Goal: Information Seeking & Learning: Learn about a topic

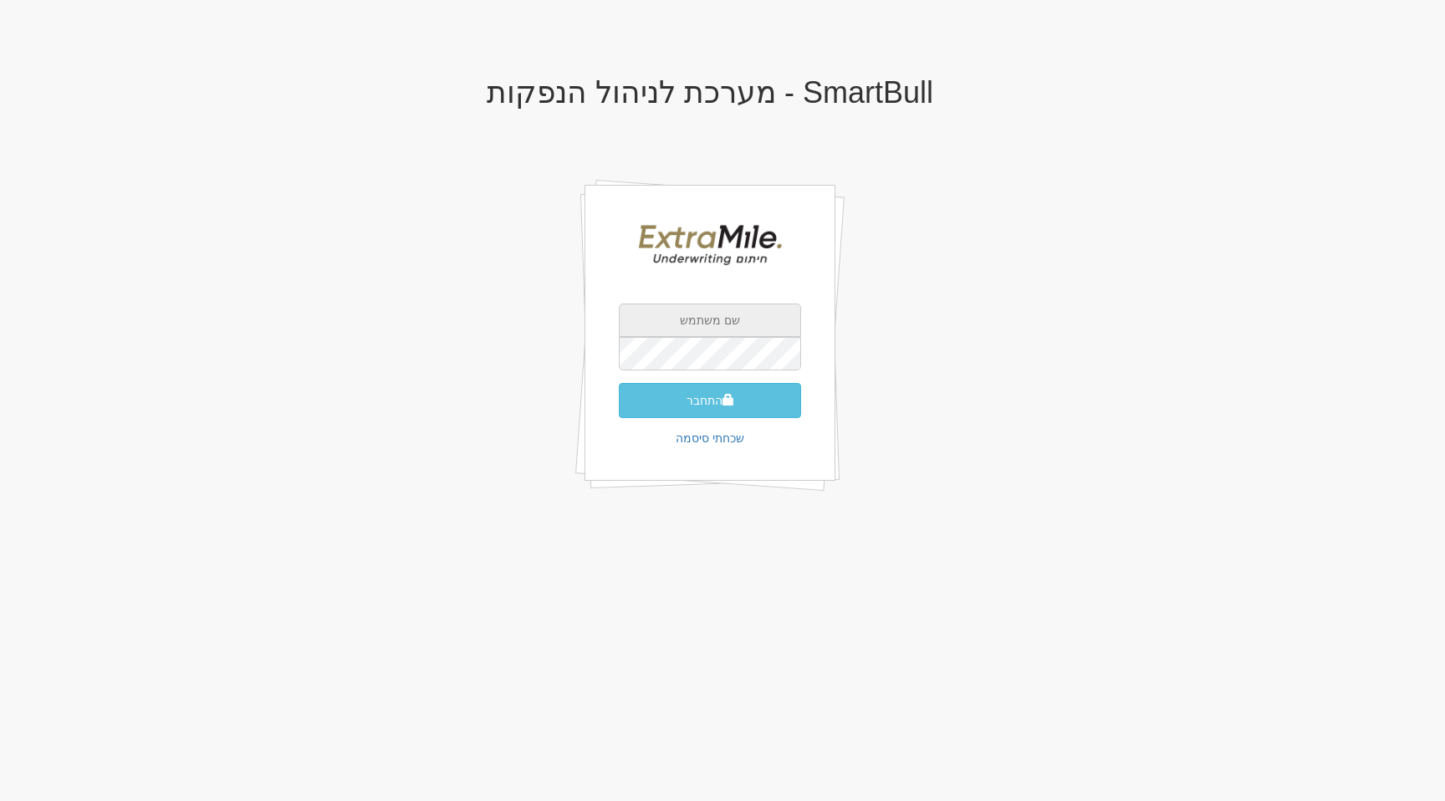
click at [716, 329] on input "text" at bounding box center [710, 320] width 182 height 33
type input "[EMAIL_ADDRESS][DOMAIN_NAME]"
click at [619, 383] on button "התחבר" at bounding box center [710, 400] width 182 height 35
click at [732, 362] on input "text" at bounding box center [710, 378] width 182 height 33
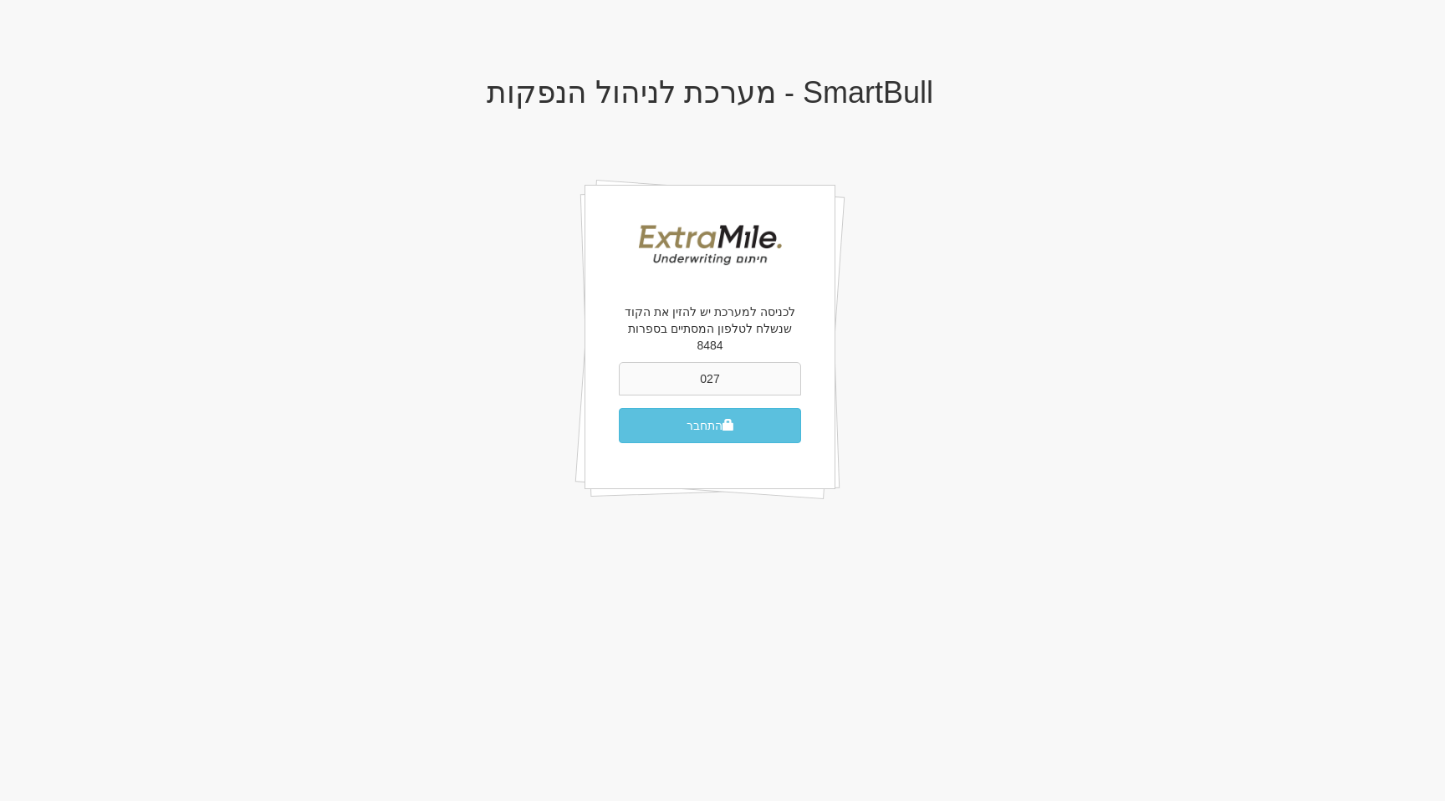
click at [773, 363] on input "027" at bounding box center [710, 378] width 182 height 33
type input "027296"
click at [735, 408] on button "התחבר" at bounding box center [710, 425] width 182 height 35
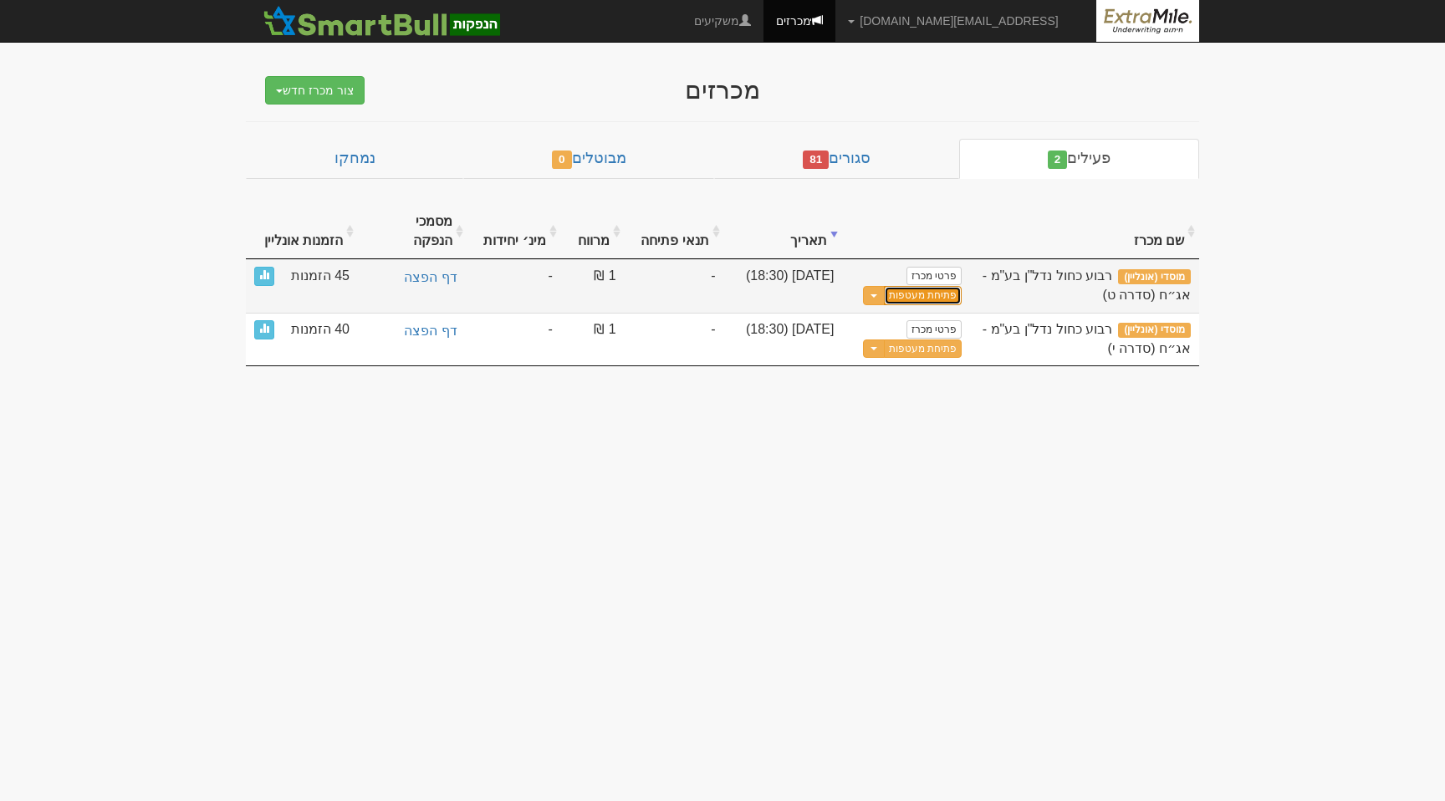
click at [911, 286] on link "פתיחת מעטפות" at bounding box center [923, 295] width 78 height 19
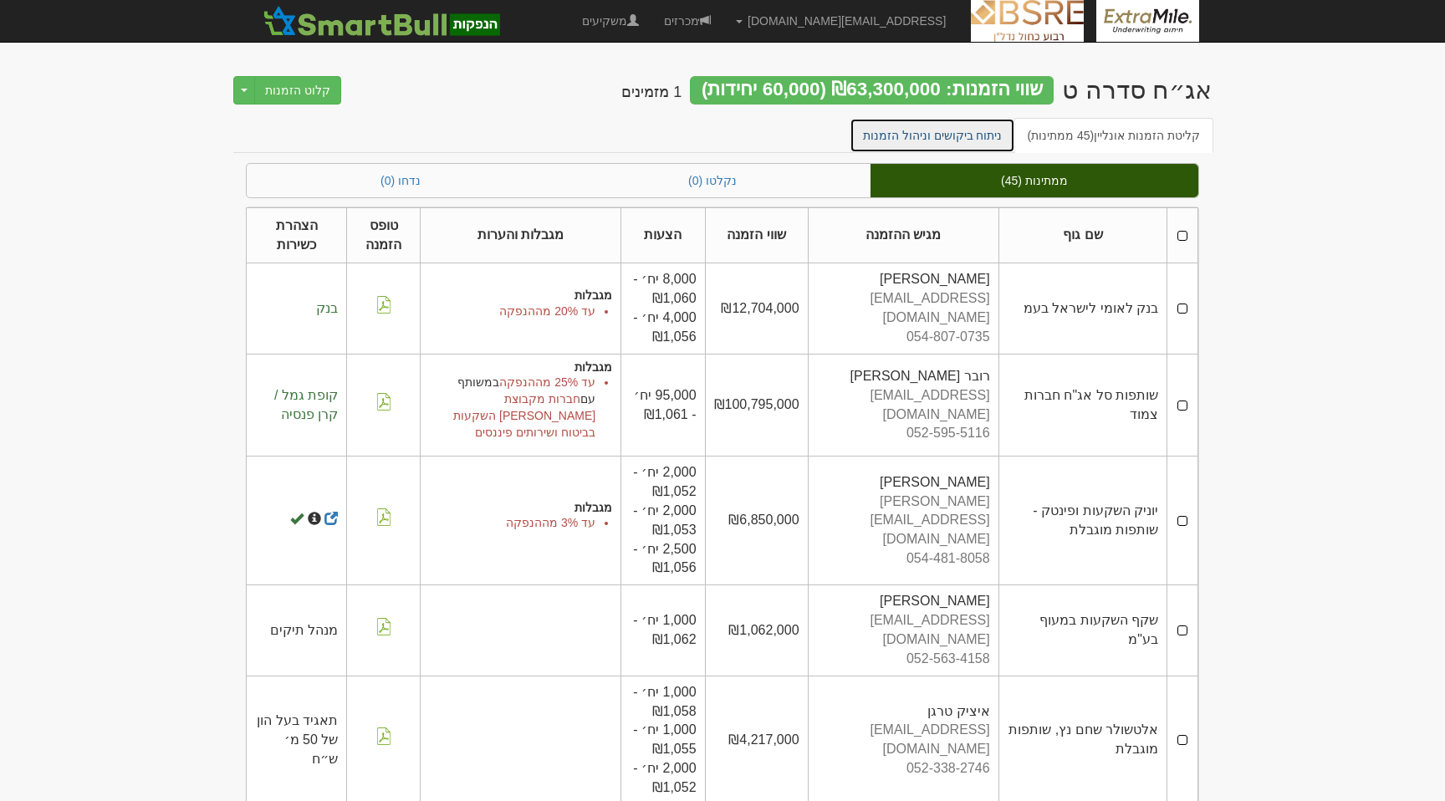
click at [979, 133] on link "ניתוח ביקושים וניהול הזמנות" at bounding box center [933, 135] width 166 height 35
click at [927, 133] on link "ניתוח ביקושים וניהול הזמנות" at bounding box center [933, 135] width 166 height 35
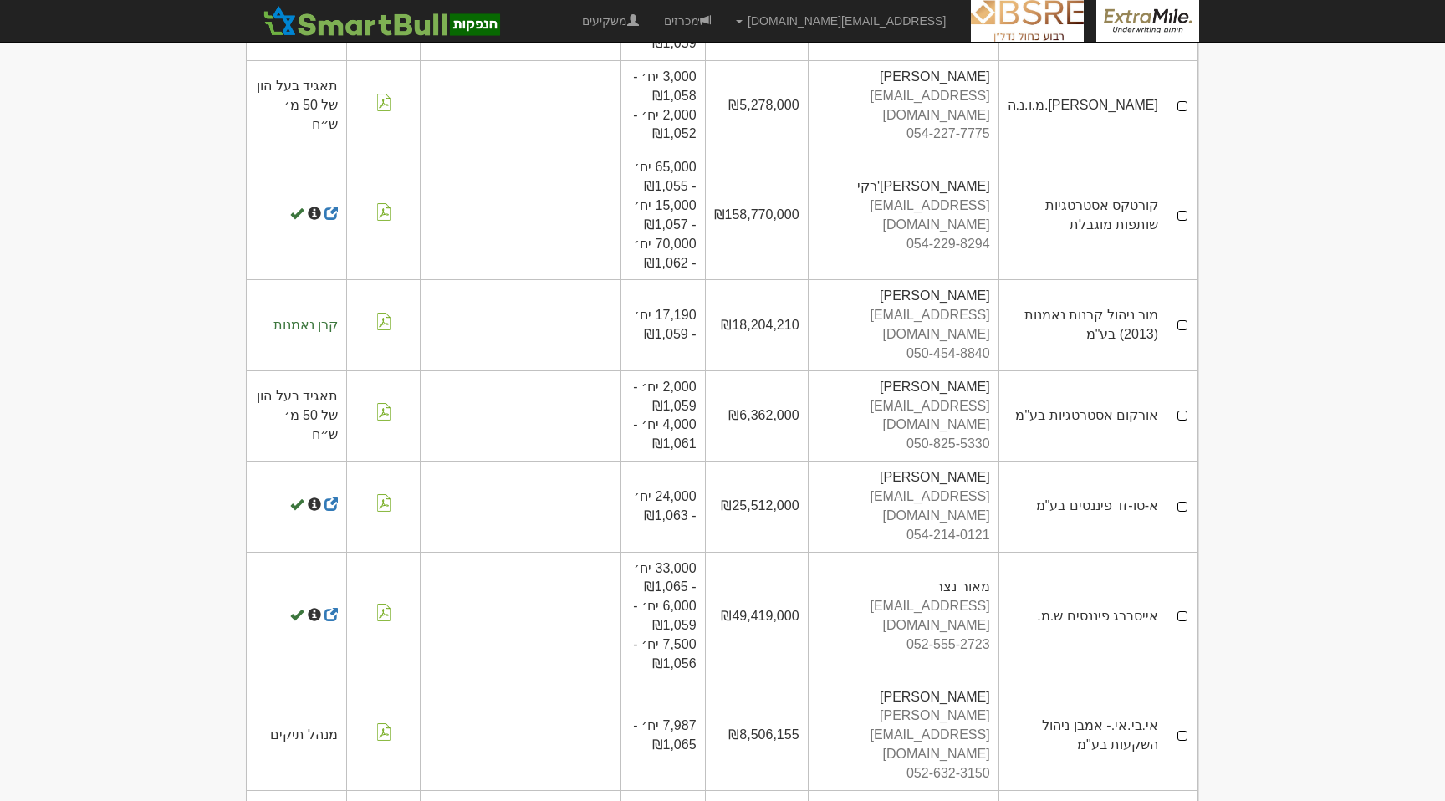
scroll to position [3972, 0]
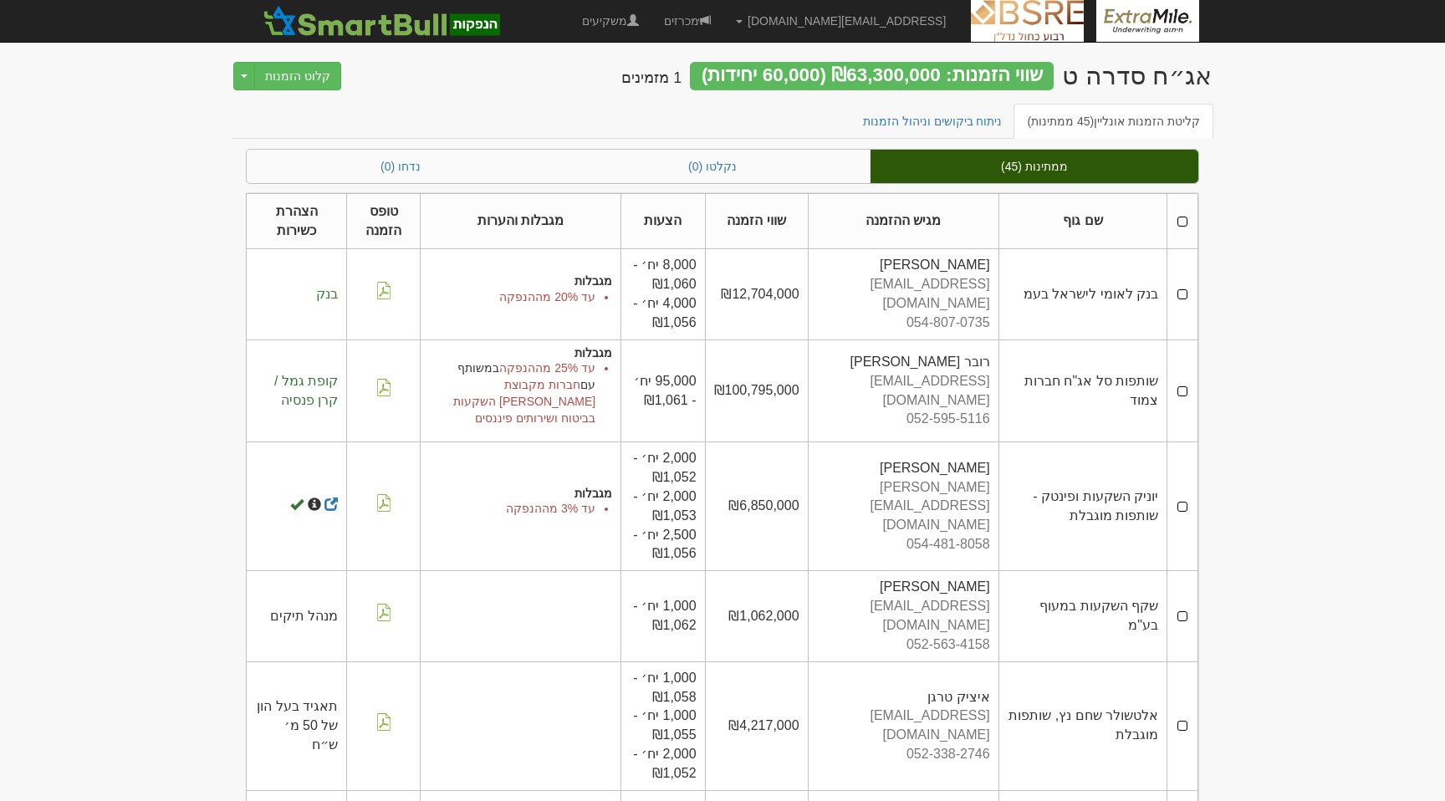
scroll to position [0, 0]
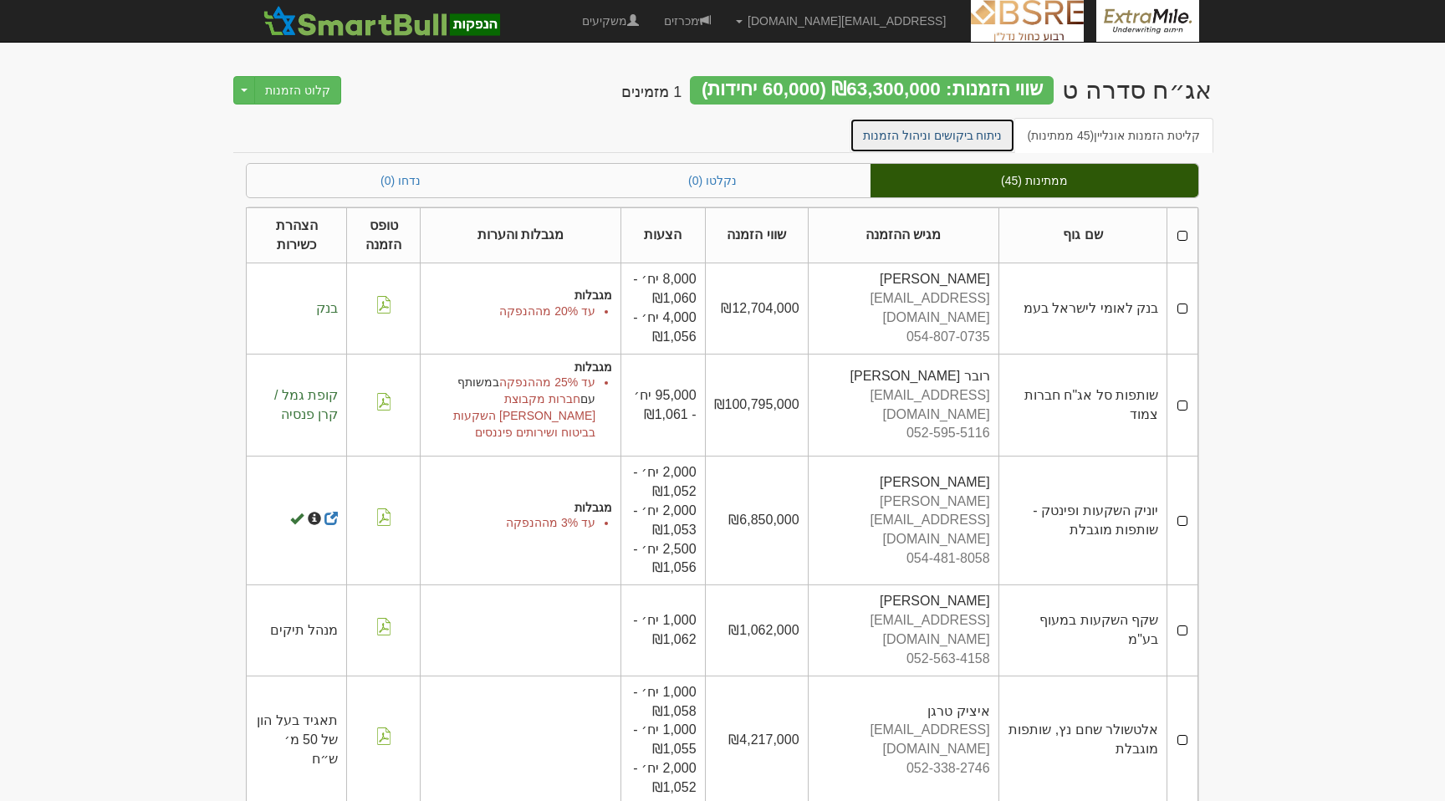
click at [933, 128] on link "ניתוח ביקושים וניהול הזמנות" at bounding box center [933, 135] width 166 height 35
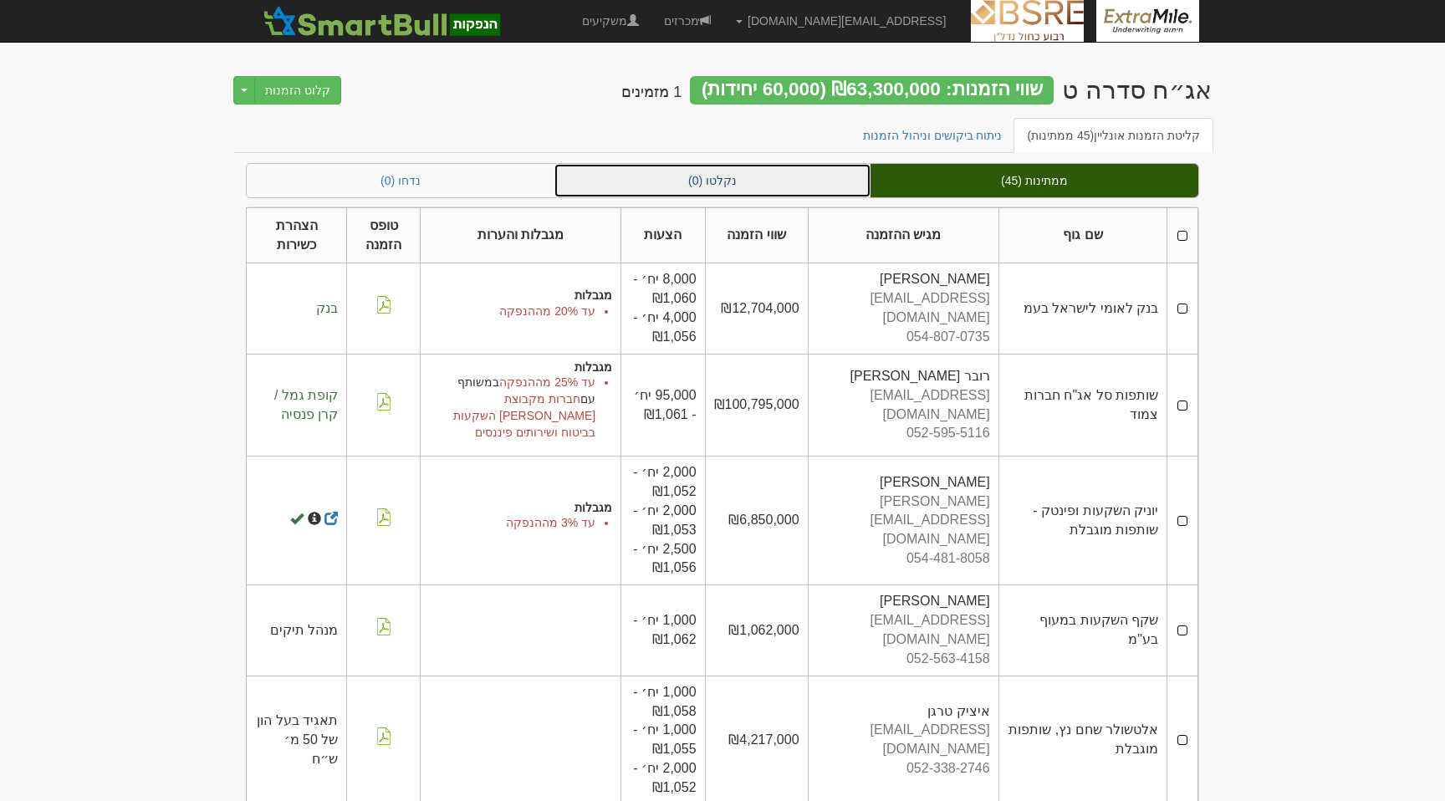
click at [760, 185] on link "נקלטו (0)" at bounding box center [713, 180] width 316 height 33
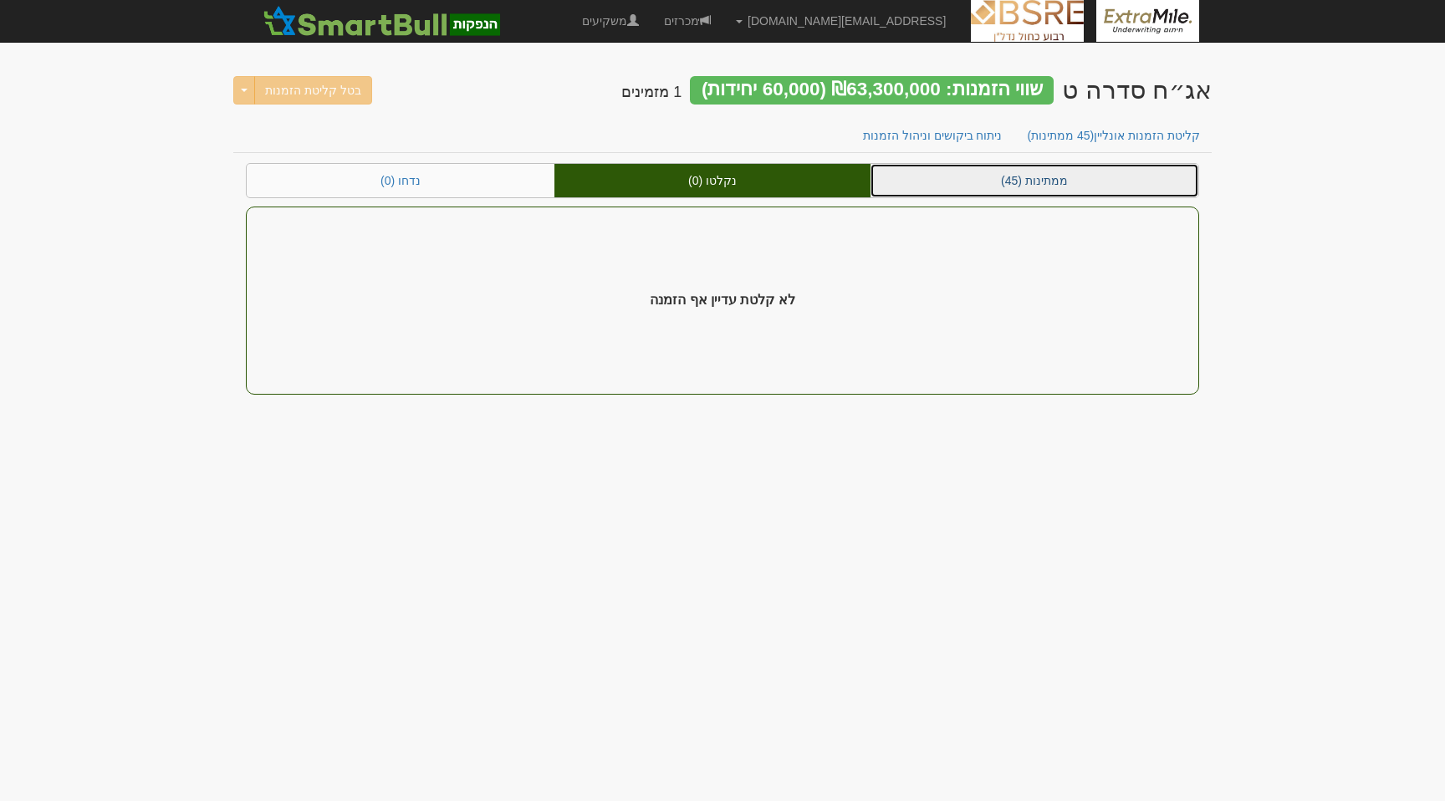
click at [1028, 197] on link "ממתינות (45)" at bounding box center [1035, 180] width 328 height 33
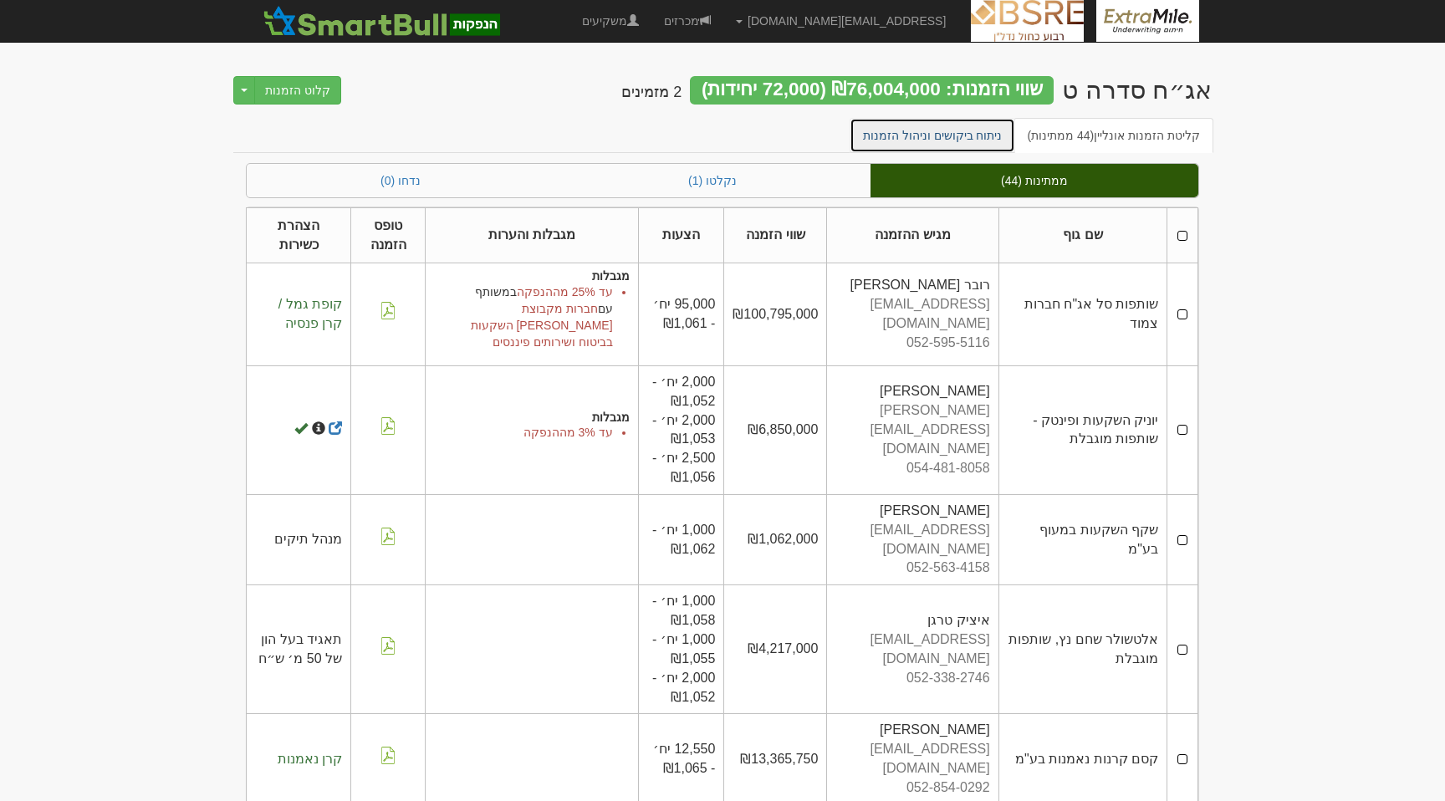
click at [984, 138] on link "ניתוח ביקושים וניהול הזמנות" at bounding box center [933, 135] width 166 height 35
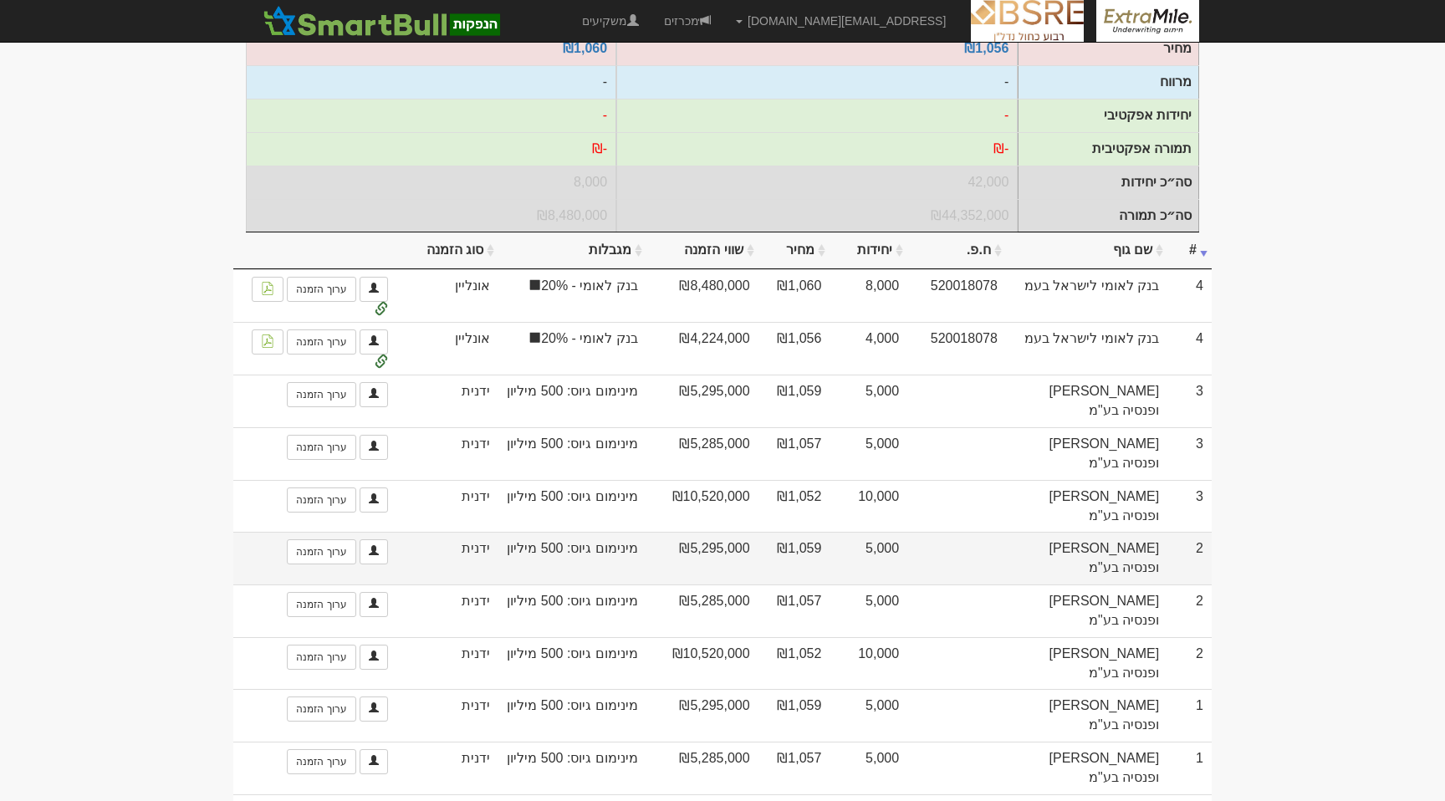
scroll to position [350, 0]
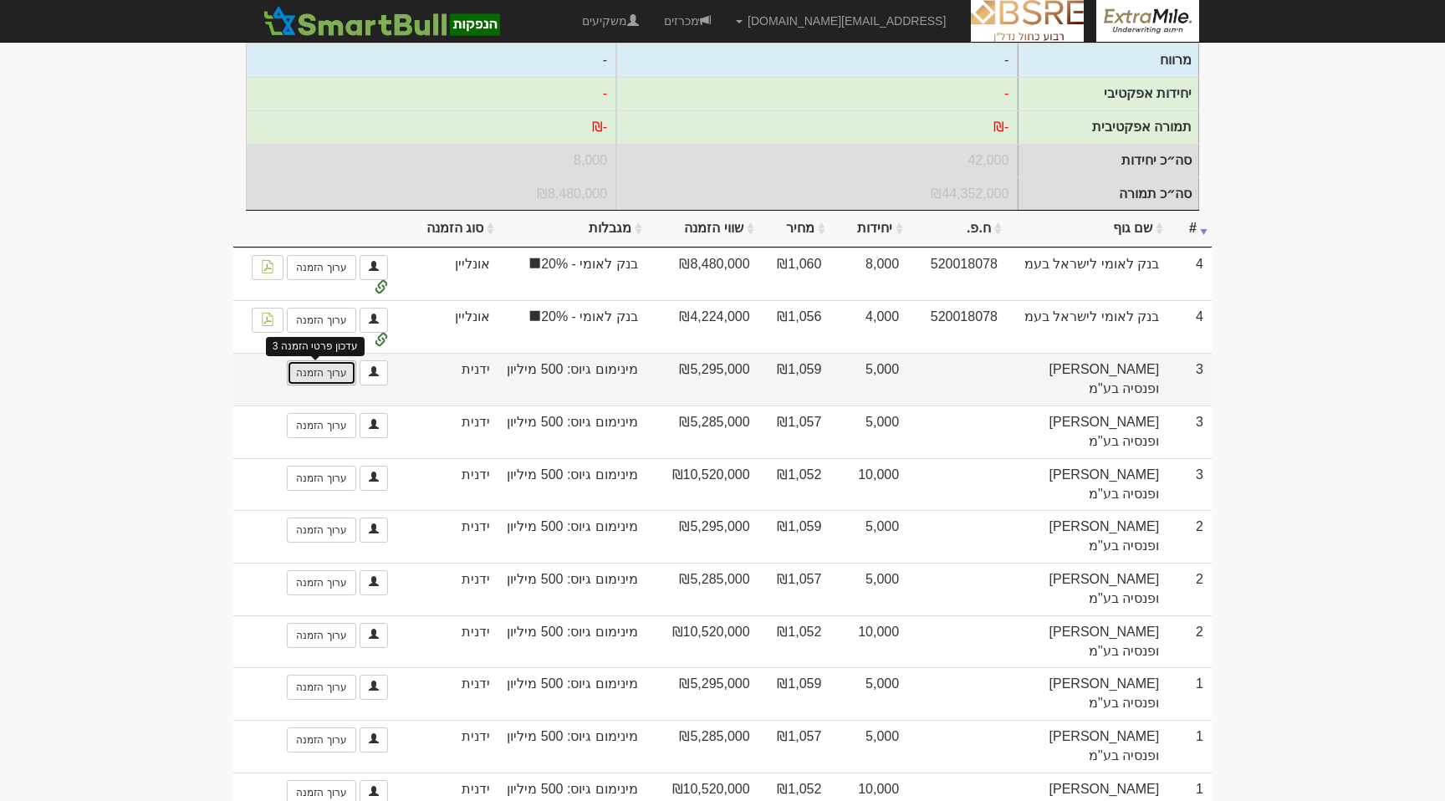
click at [309, 385] on link "ערוך הזמנה" at bounding box center [321, 373] width 69 height 25
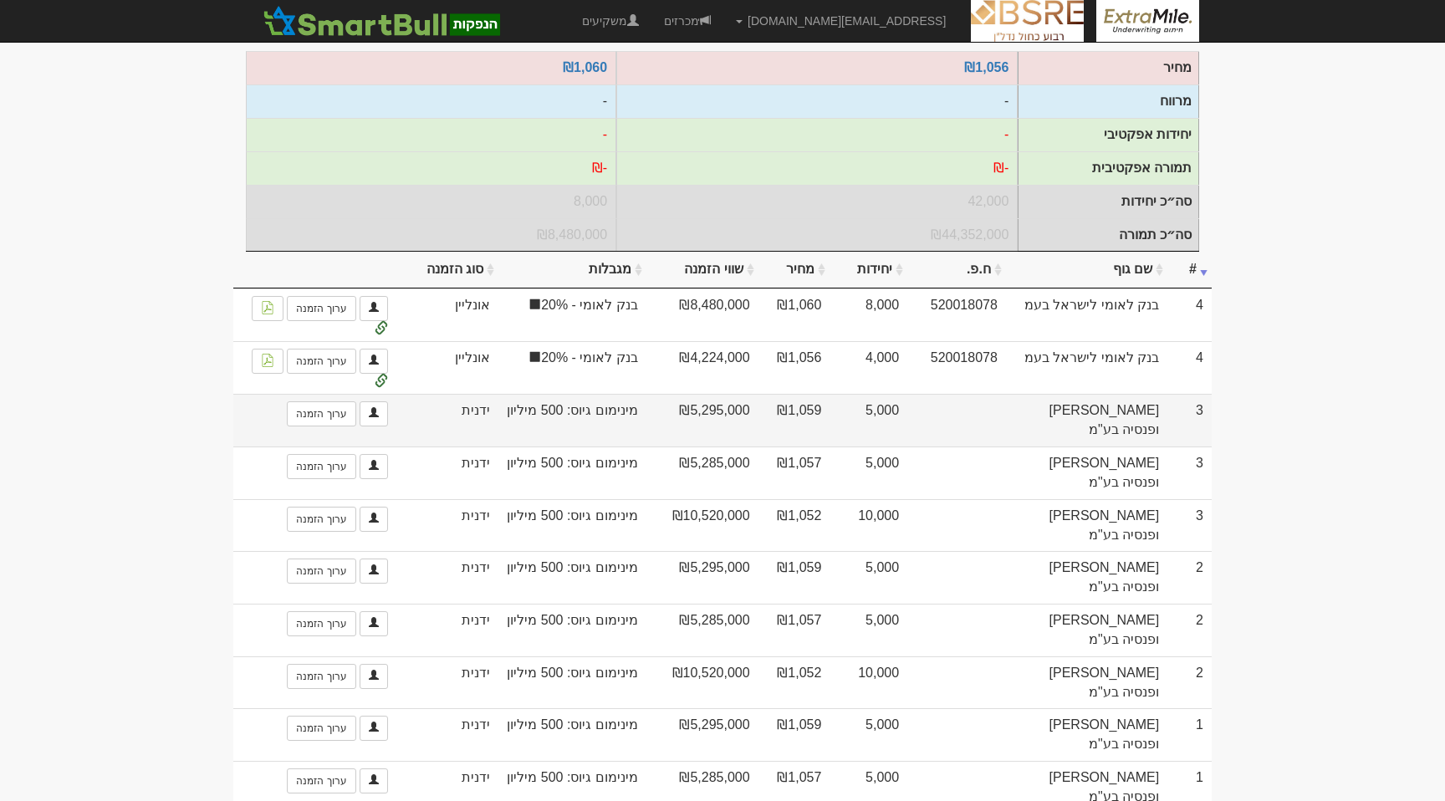
scroll to position [350, 0]
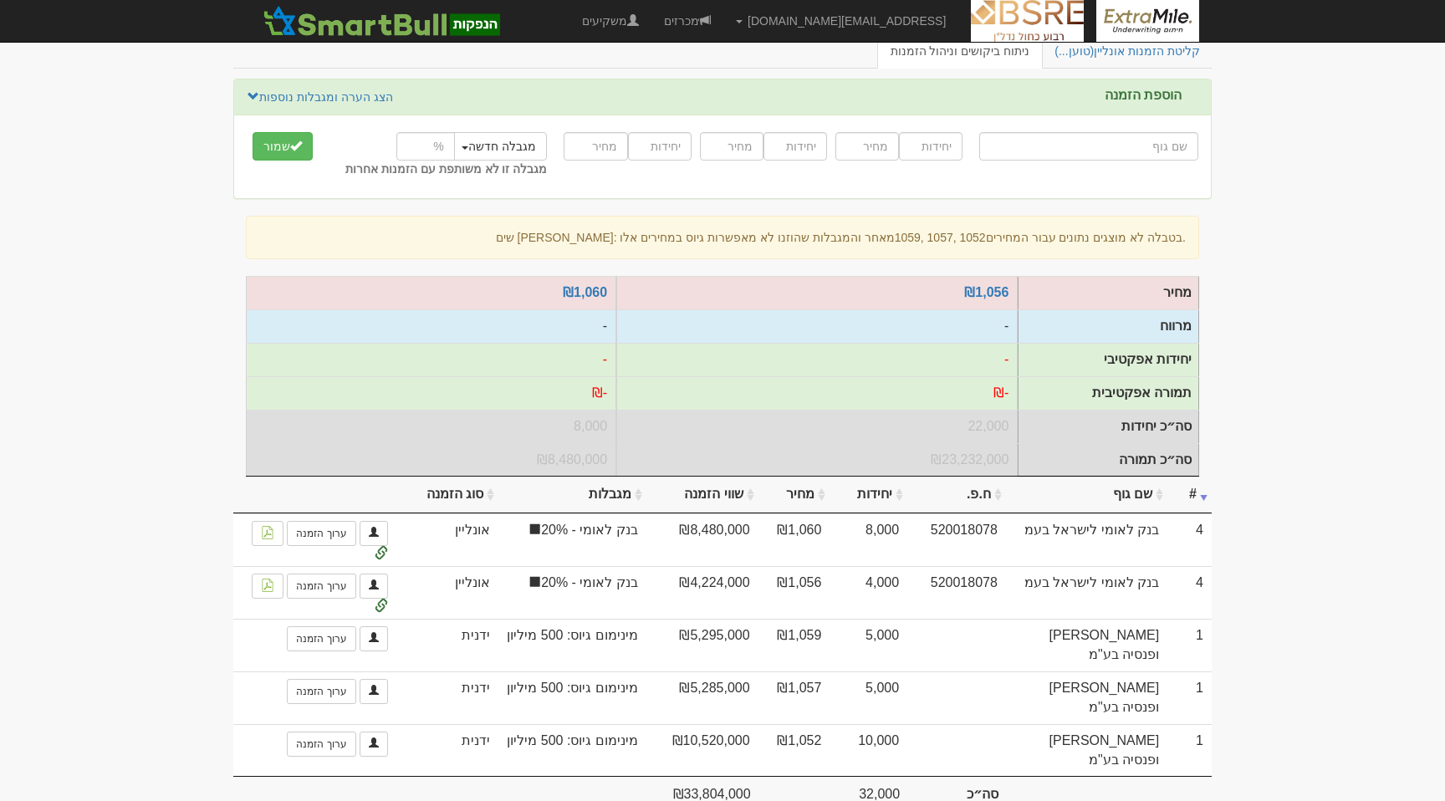
scroll to position [100, 0]
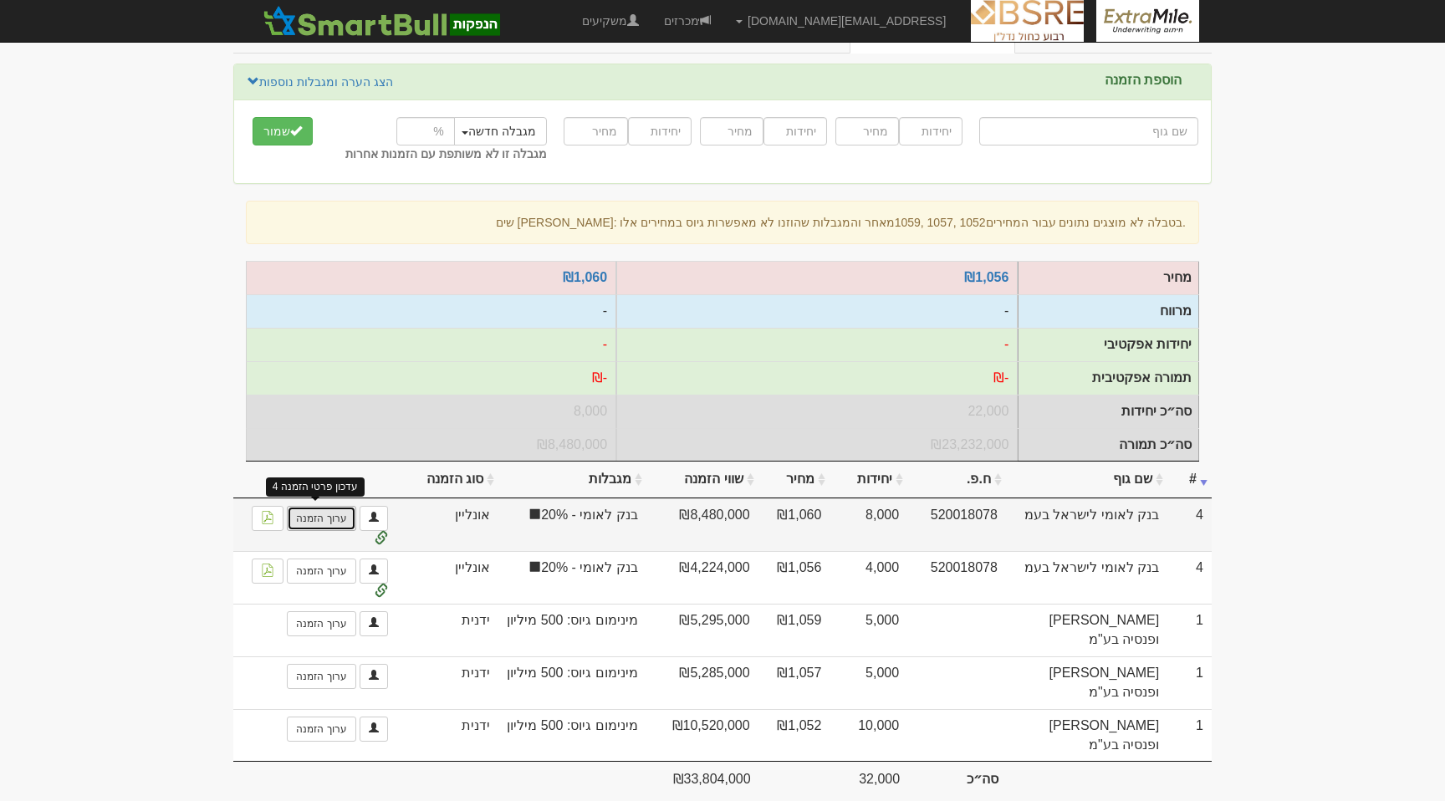
click at [325, 522] on link "ערוך הזמנה" at bounding box center [321, 518] width 69 height 25
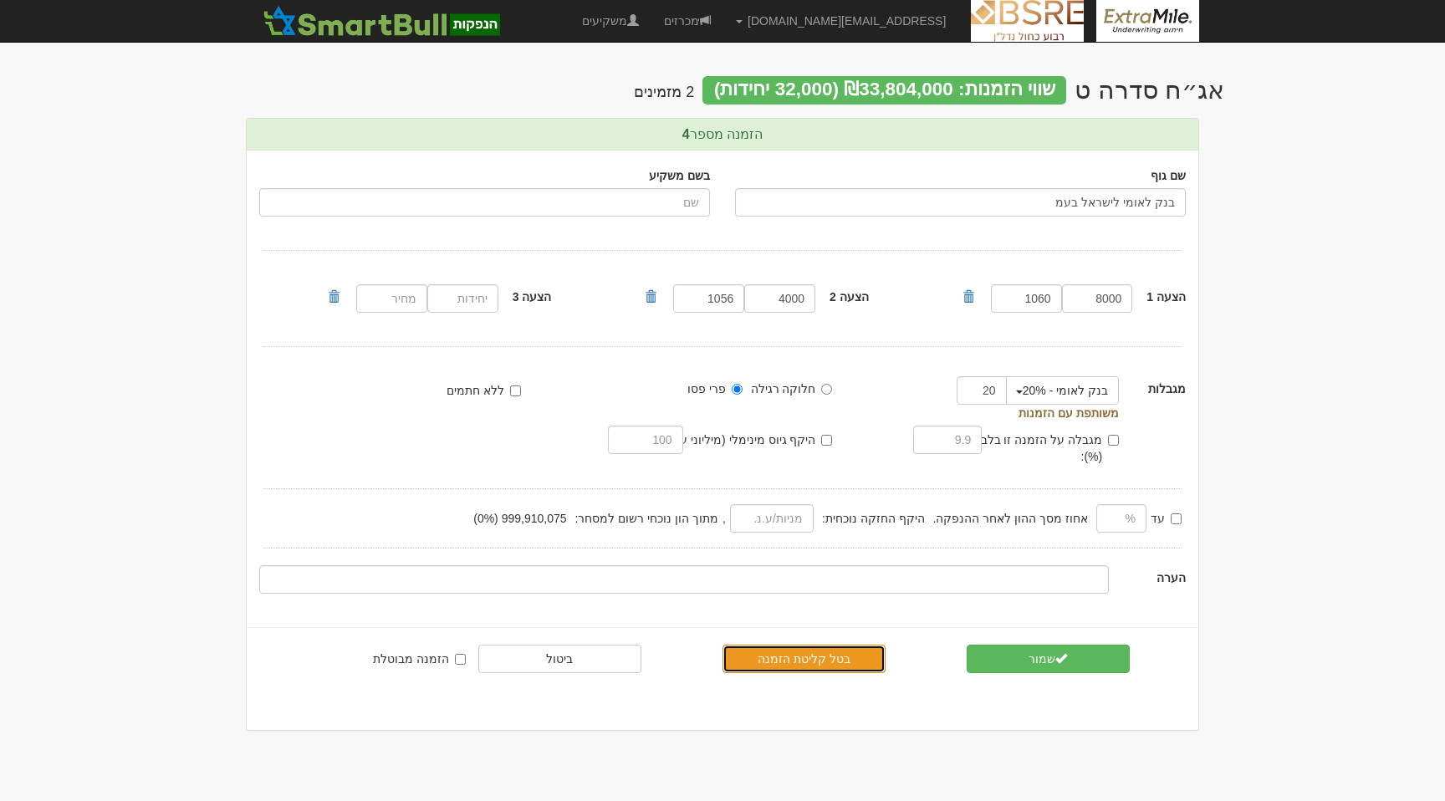
click at [822, 645] on link "בטל קליטת הזמנה" at bounding box center [804, 659] width 163 height 28
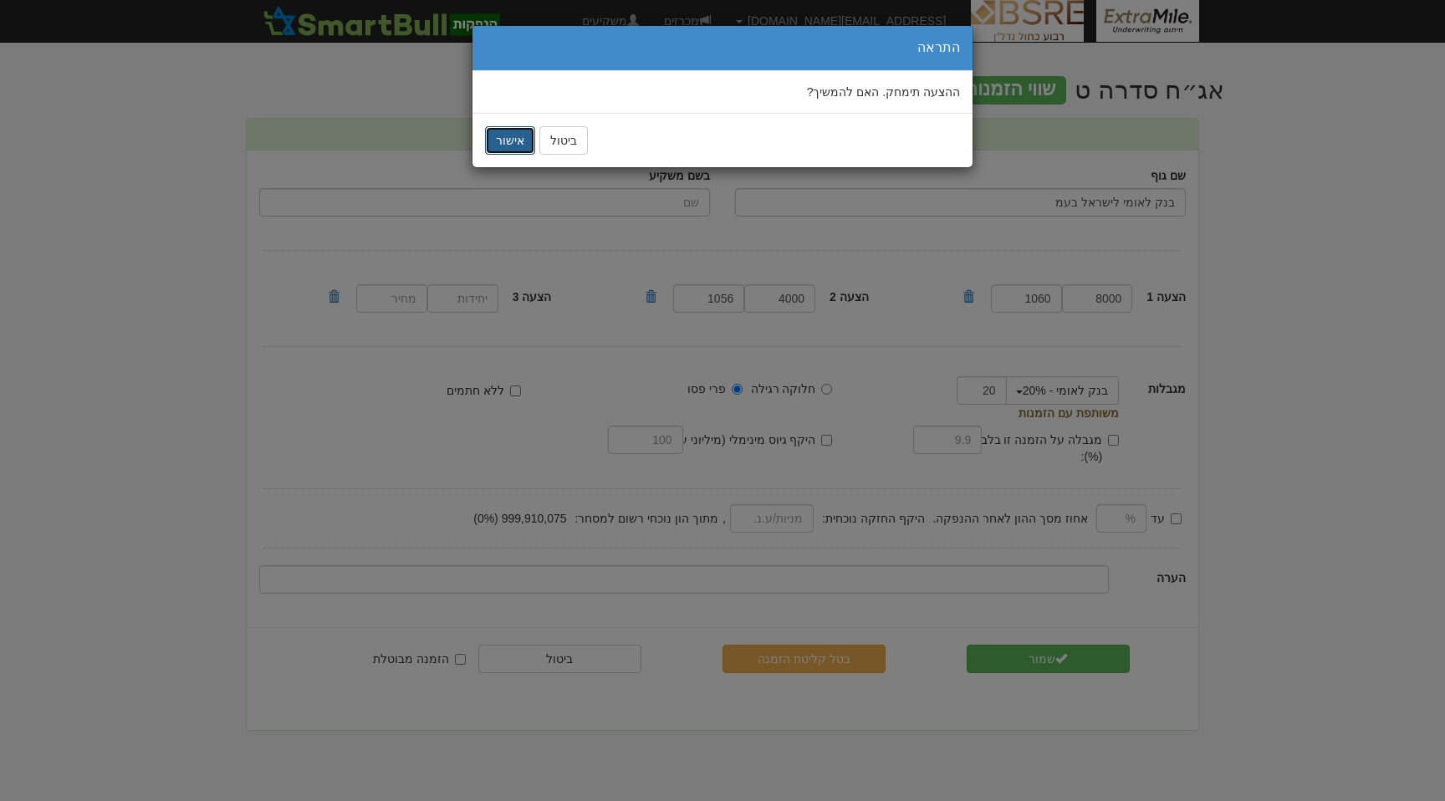
click at [509, 143] on button "אישור" at bounding box center [510, 140] width 50 height 28
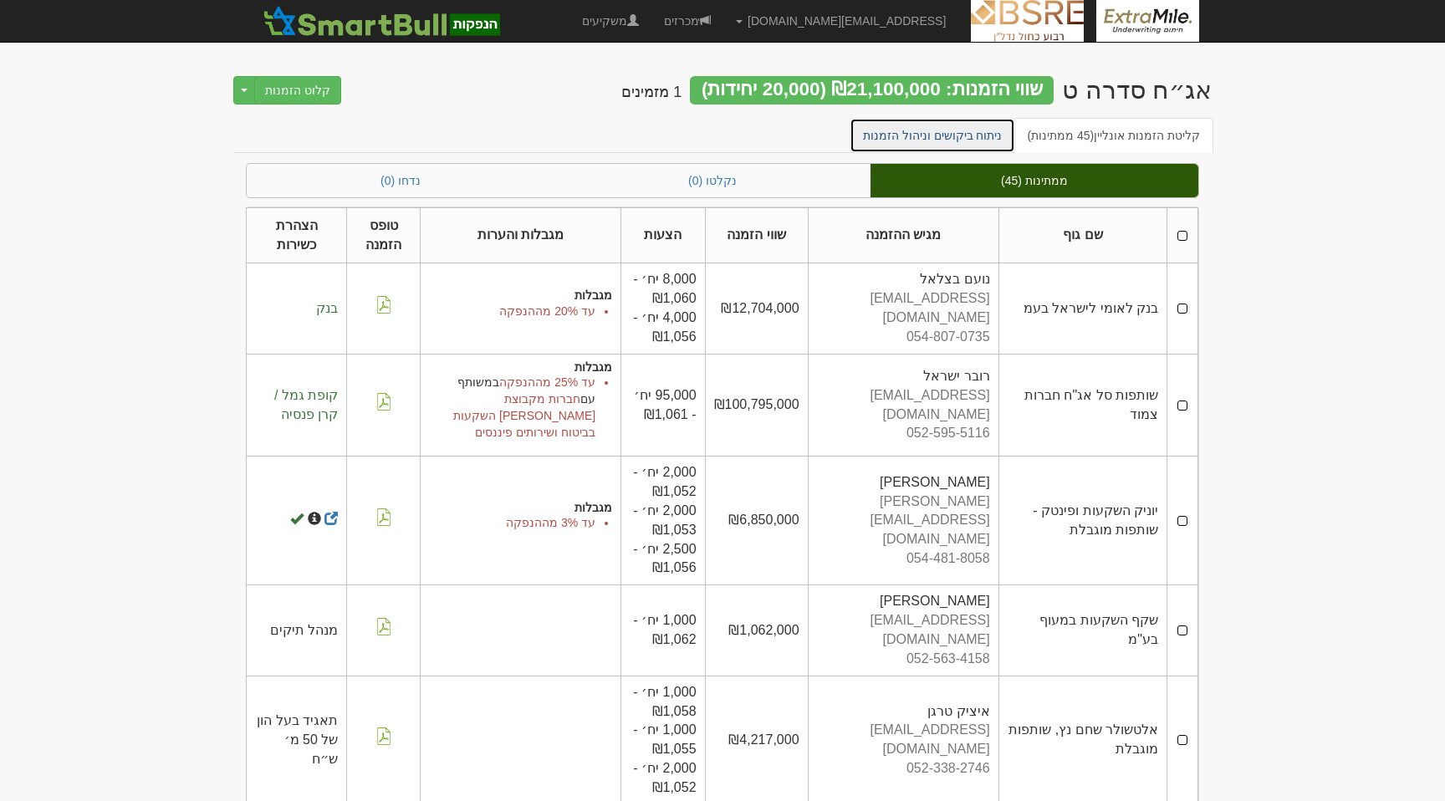
click at [1000, 136] on link "ניתוח ביקושים וניהול הזמנות" at bounding box center [933, 135] width 166 height 35
click at [1183, 311] on td at bounding box center [1183, 308] width 31 height 90
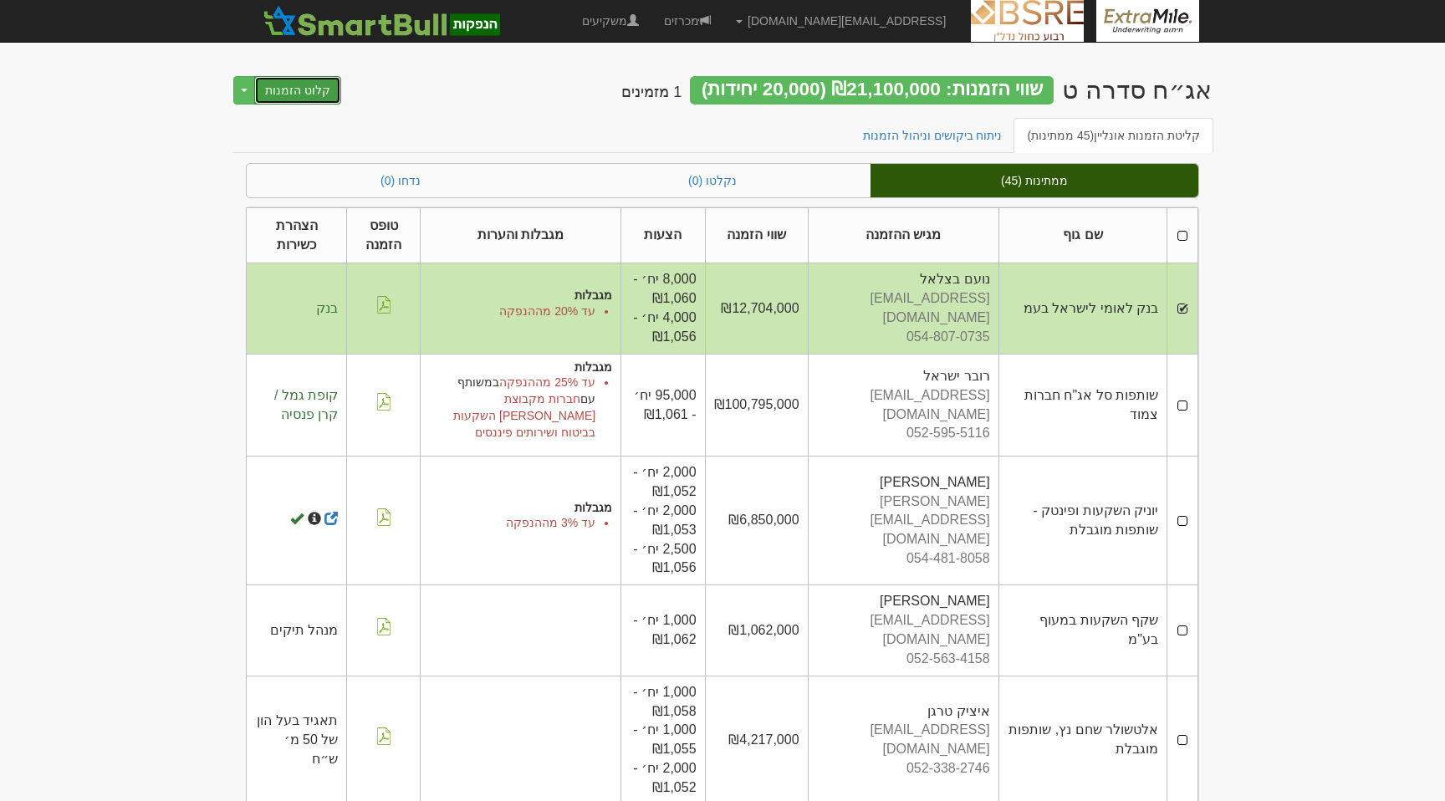
click at [290, 90] on button "קלוט הזמנות" at bounding box center [297, 90] width 87 height 28
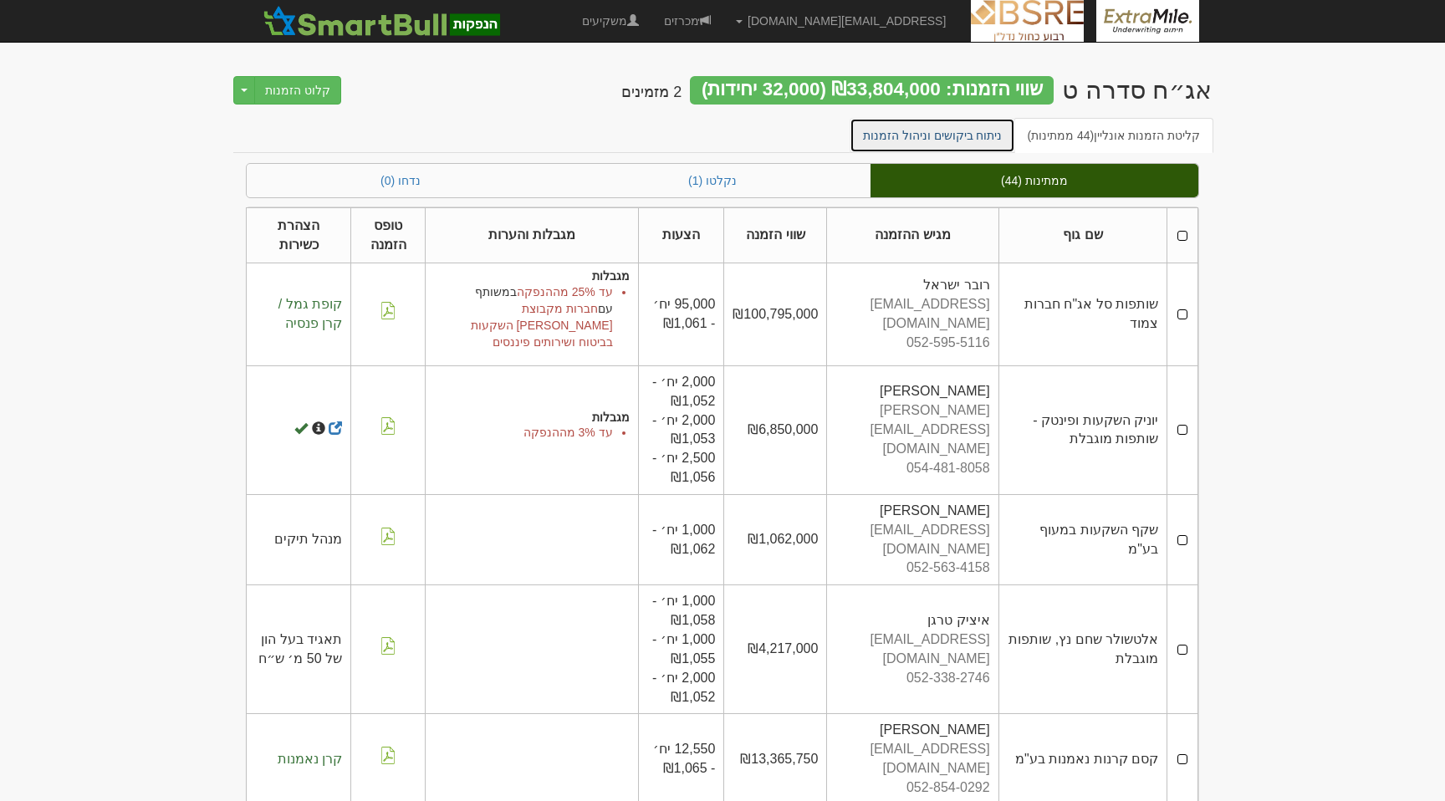
click at [954, 122] on link "ניתוח ביקושים וניהול הזמנות" at bounding box center [933, 135] width 166 height 35
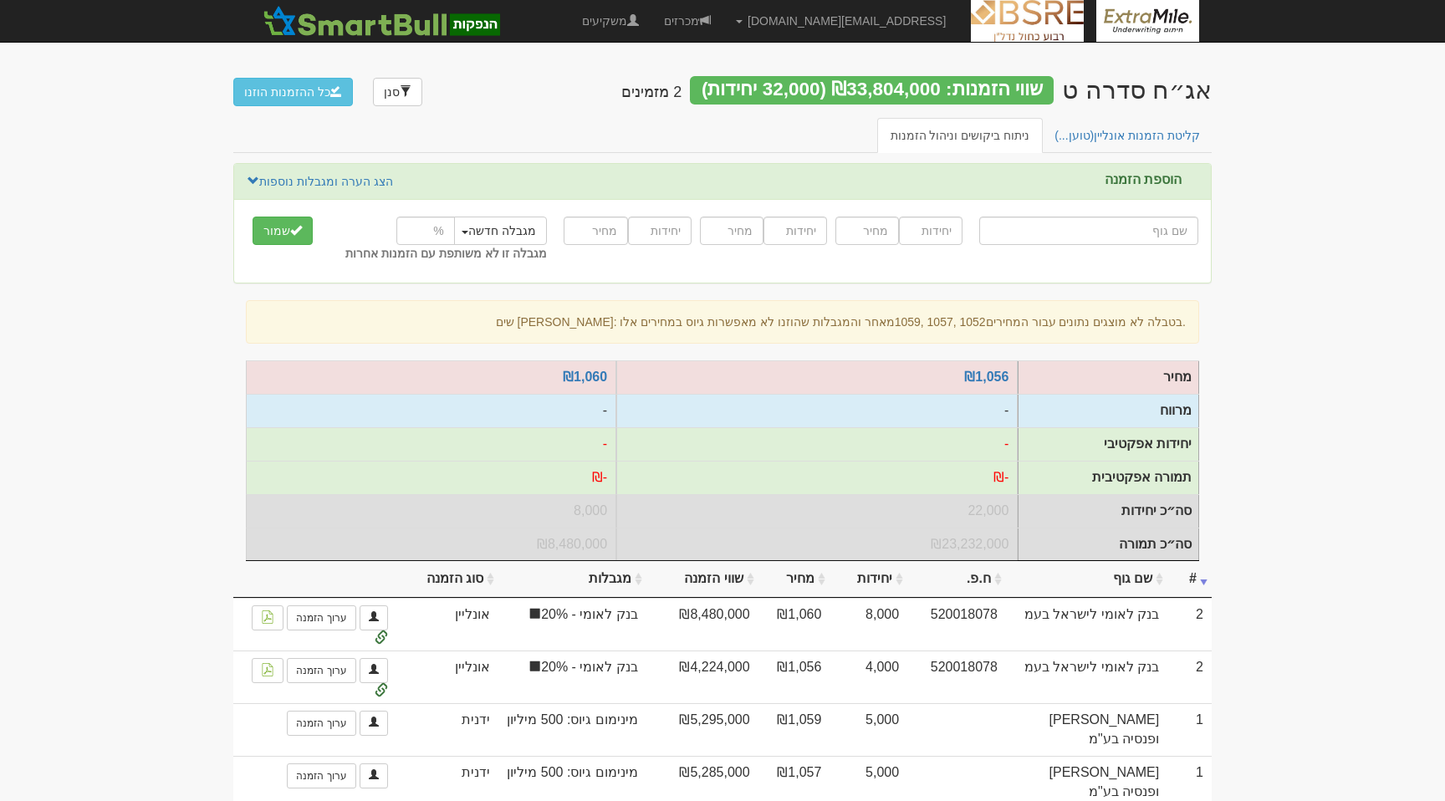
scroll to position [100, 0]
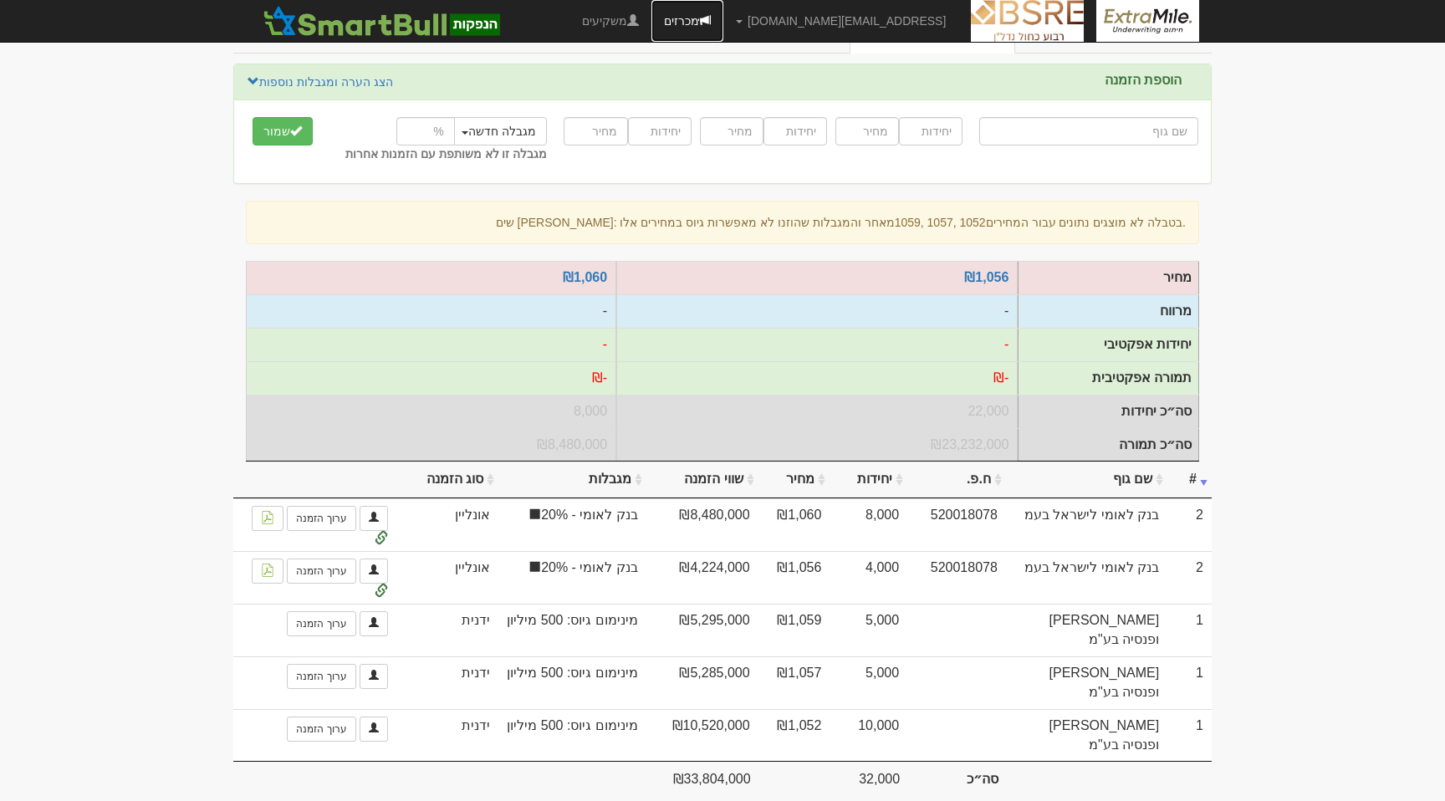
click at [724, 12] on link "מכרזים" at bounding box center [688, 21] width 72 height 42
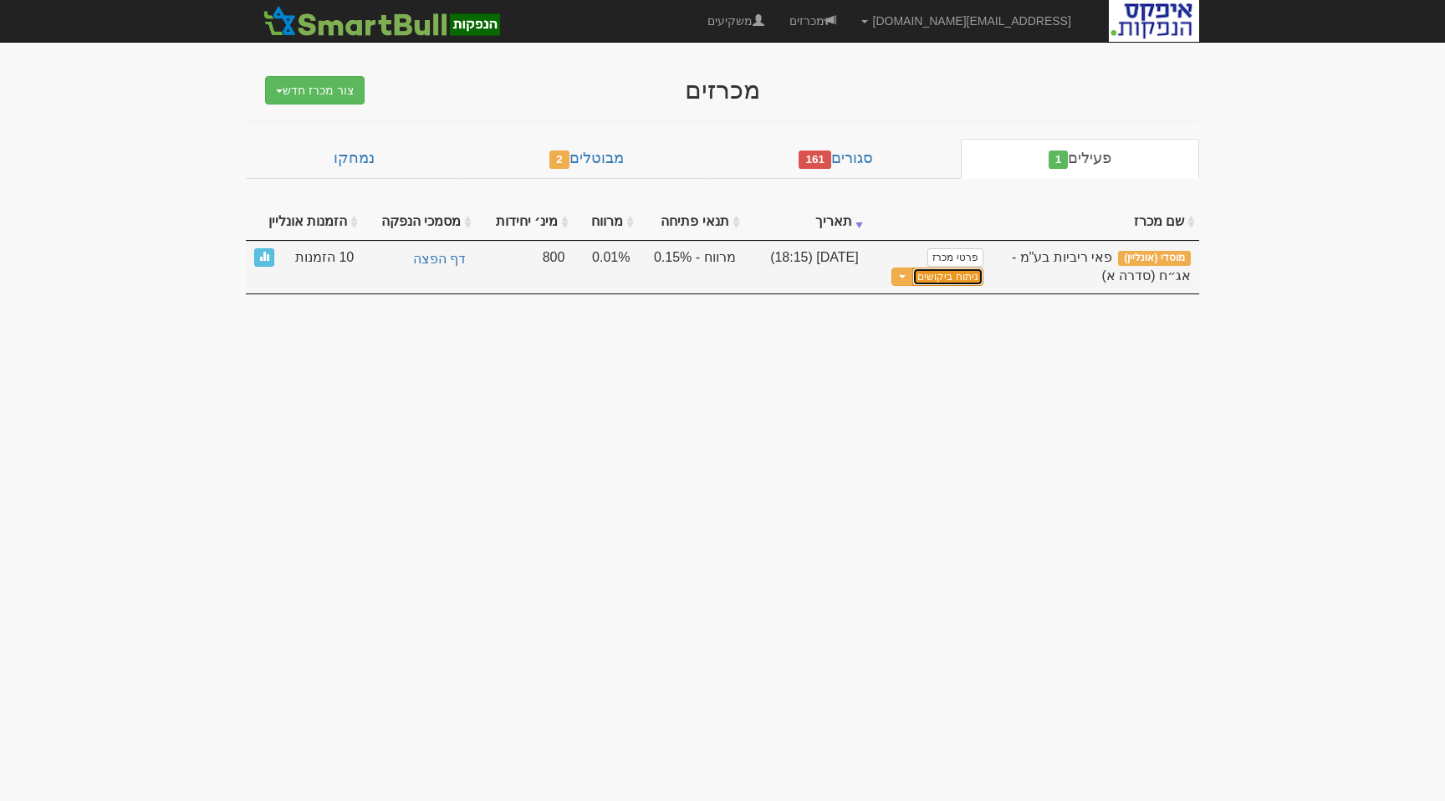
click at [965, 284] on link "ניתוח ביקושים" at bounding box center [948, 277] width 70 height 19
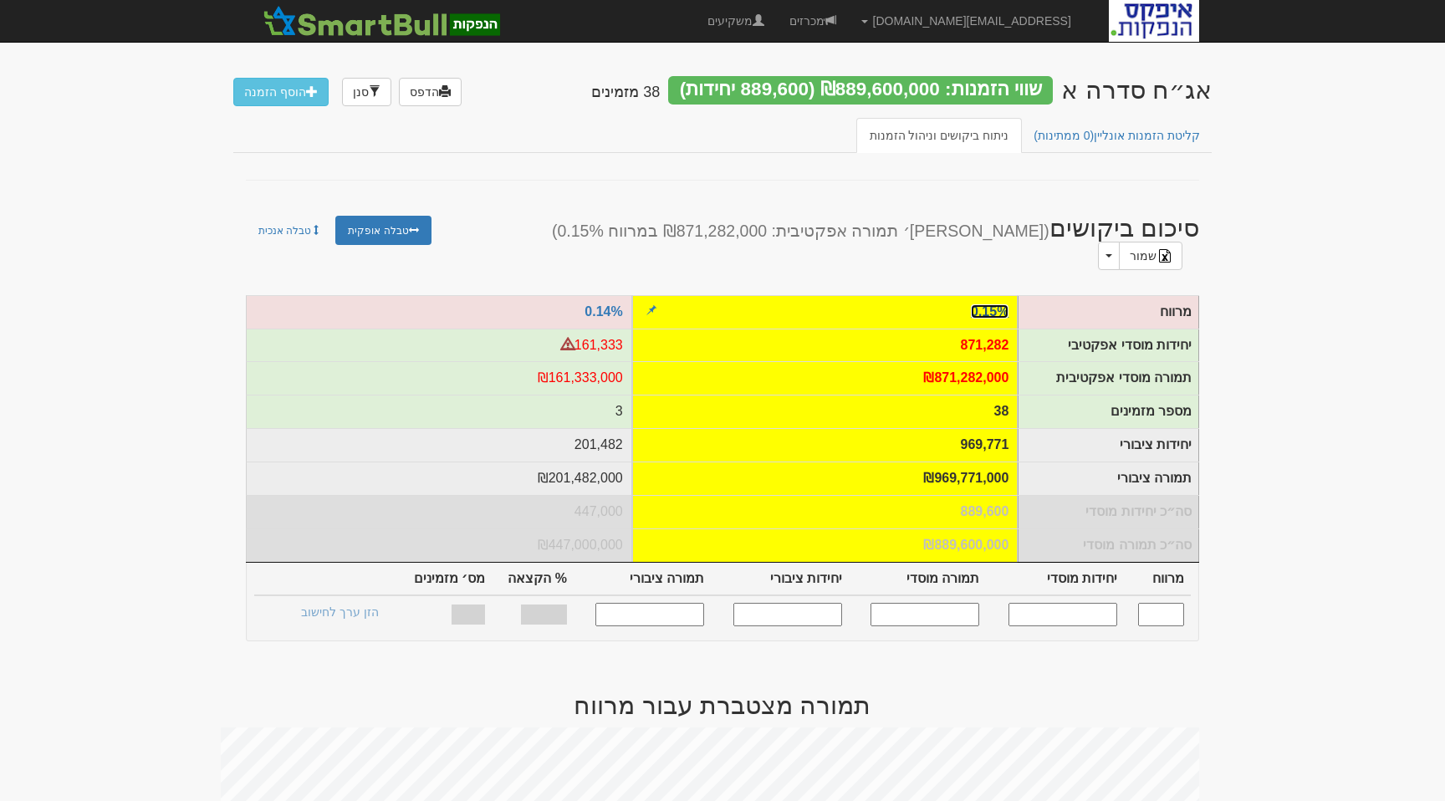
click at [980, 304] on link "0.15%" at bounding box center [990, 311] width 38 height 14
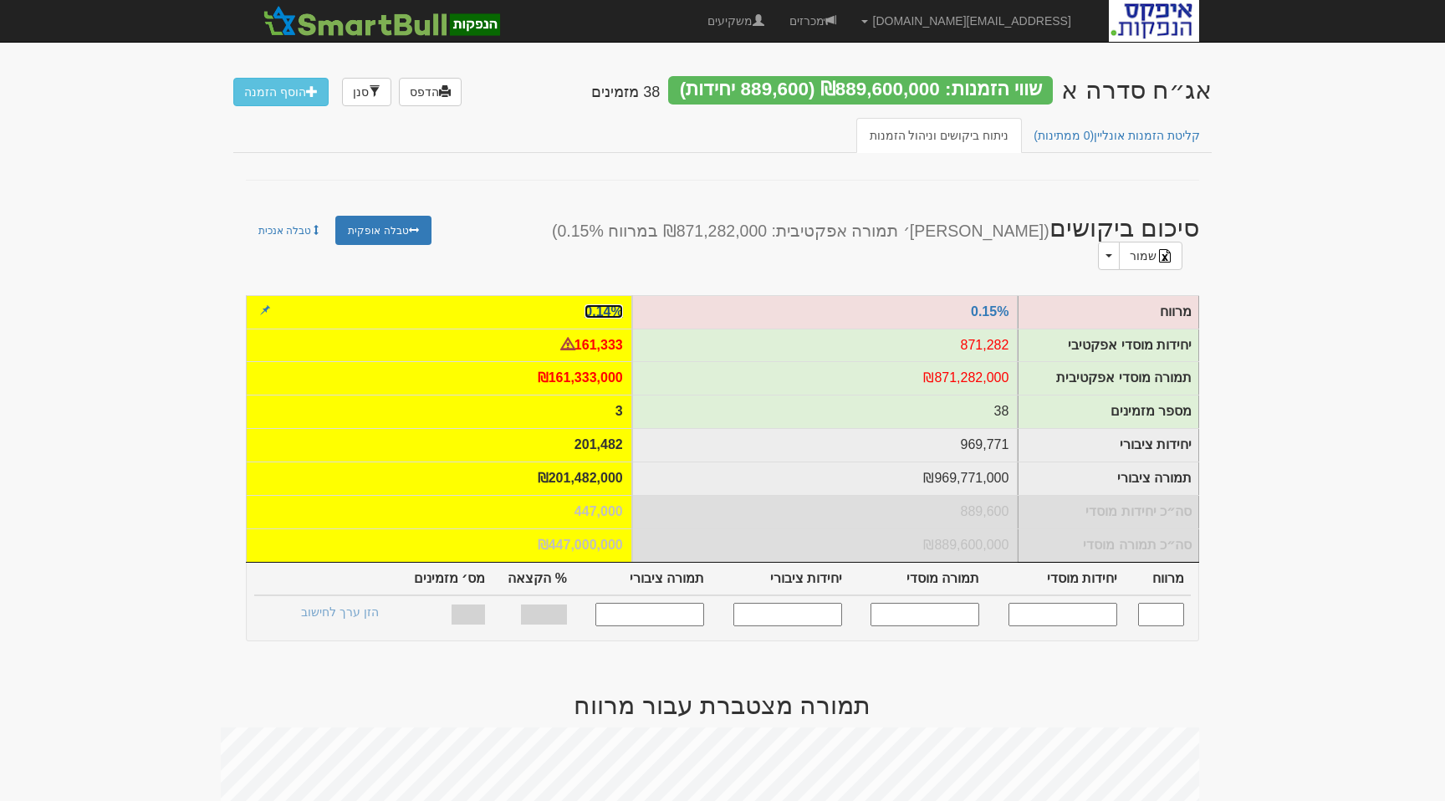
click at [586, 304] on link "0.14%" at bounding box center [604, 311] width 38 height 14
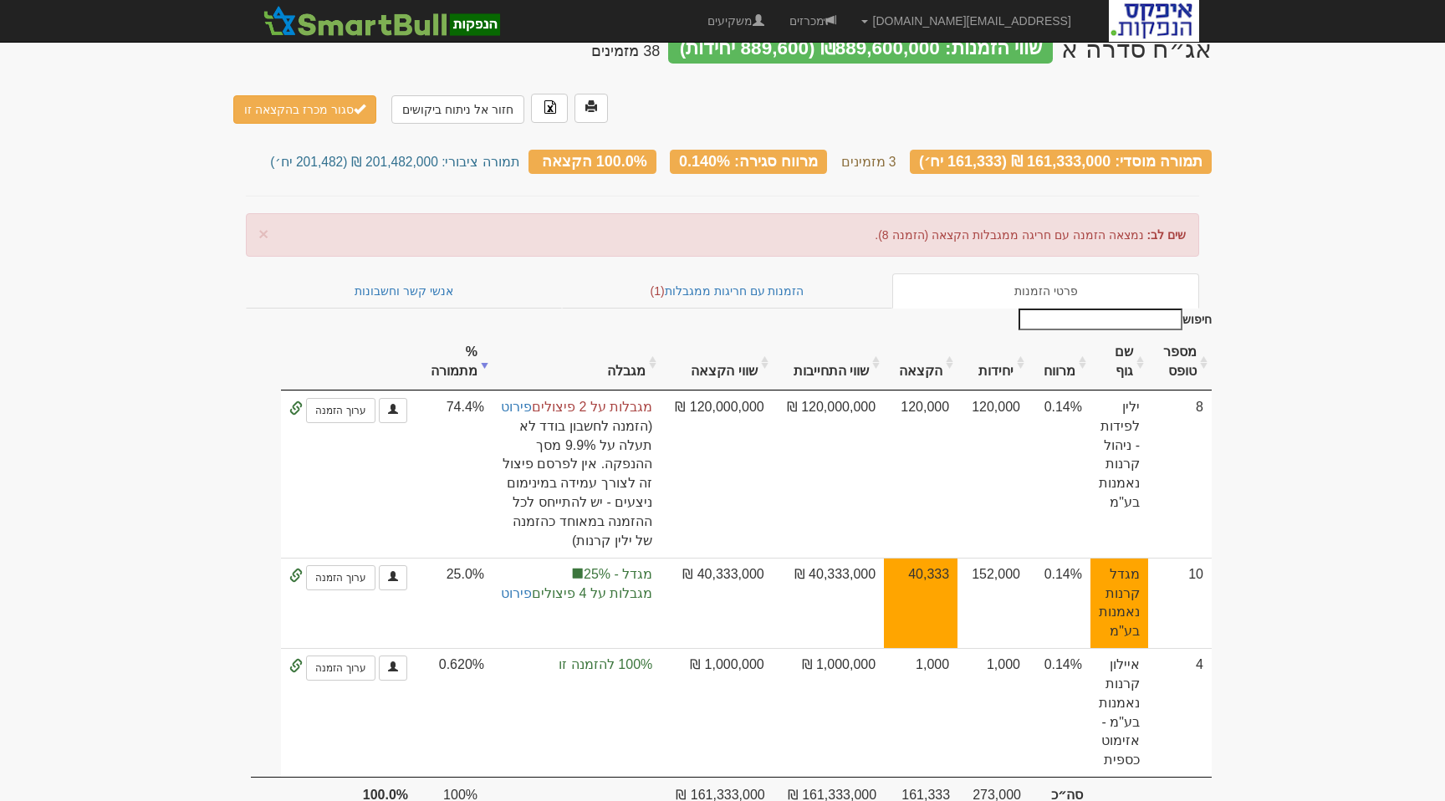
scroll to position [90, 0]
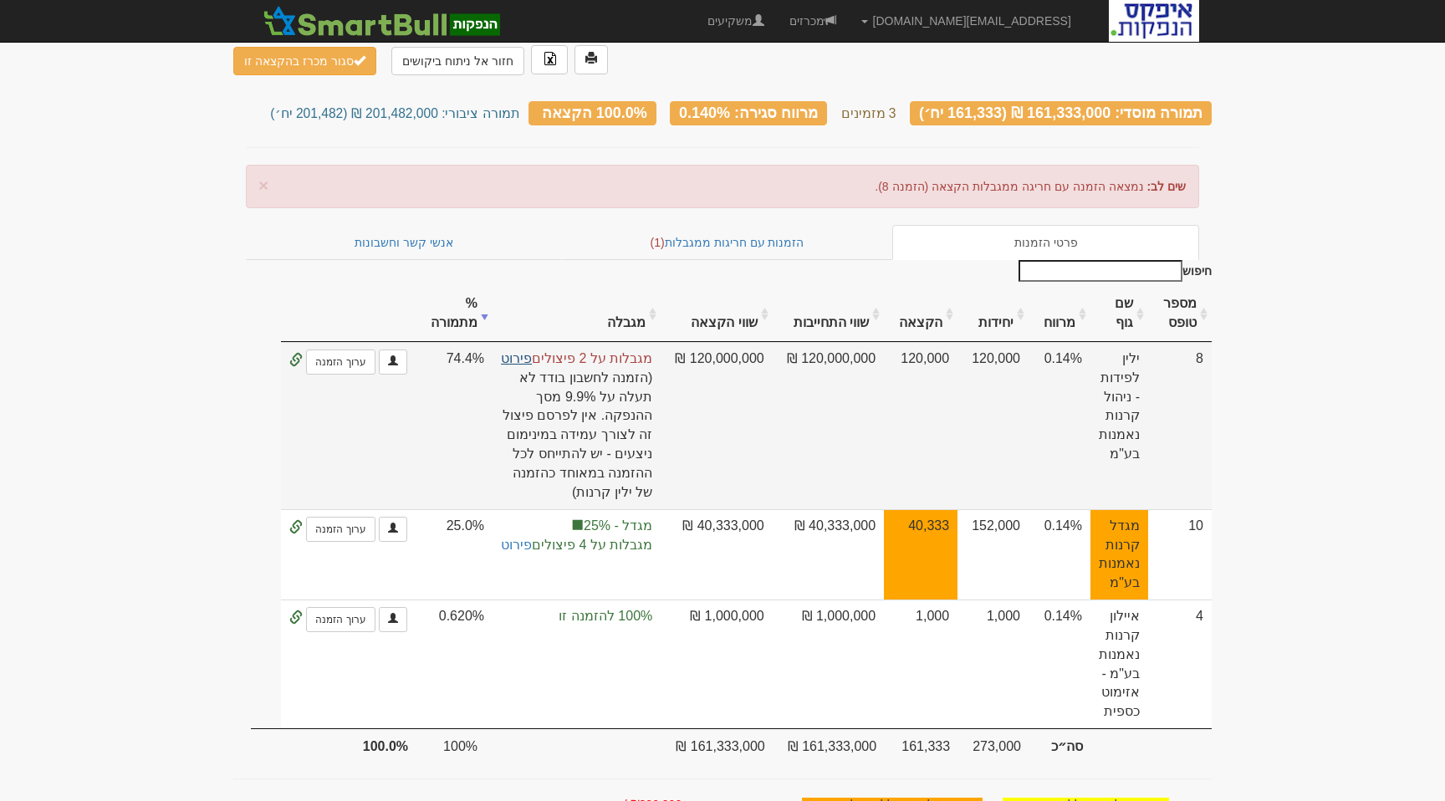
click at [532, 351] on link "פירוט" at bounding box center [516, 358] width 31 height 14
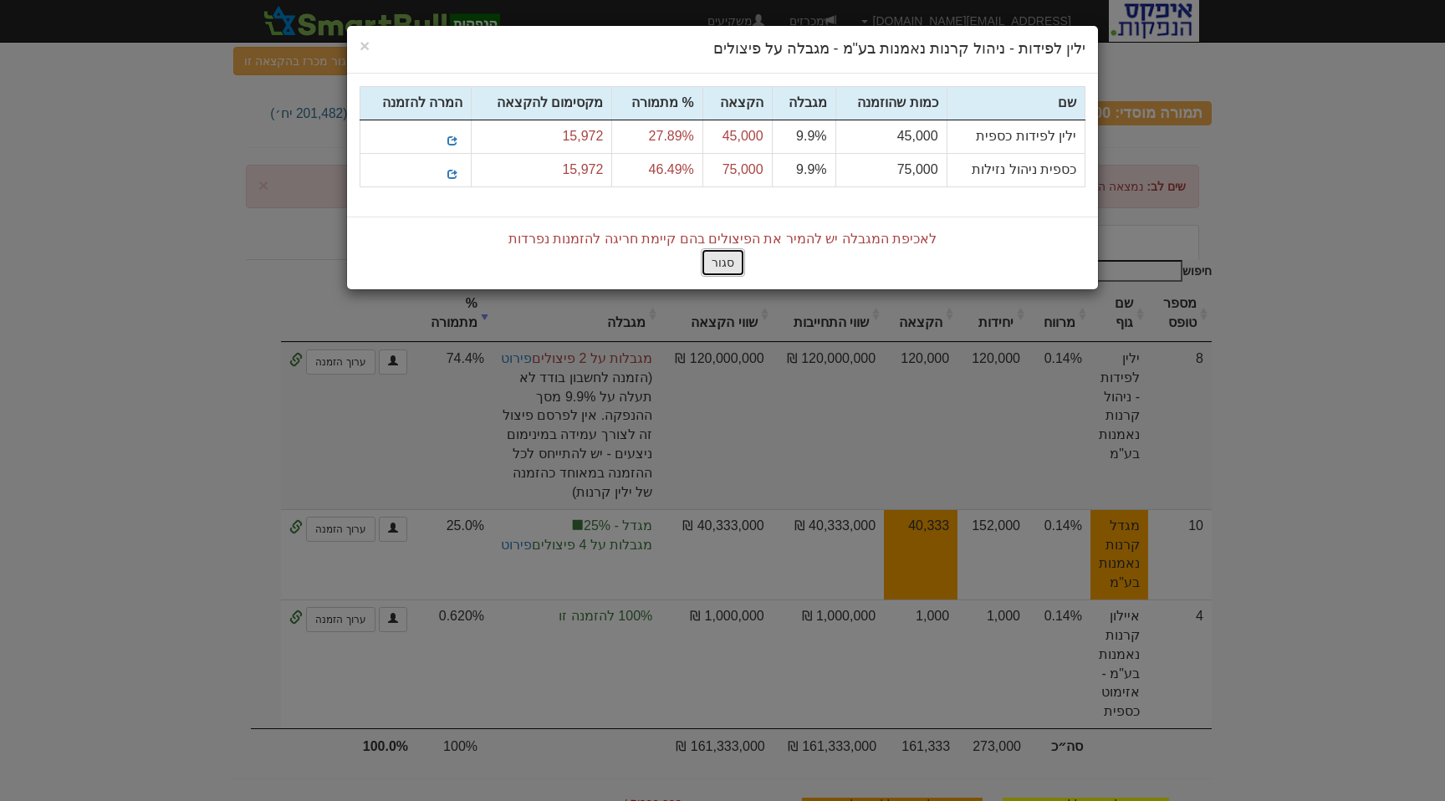
click at [726, 269] on button "סגור" at bounding box center [723, 262] width 44 height 28
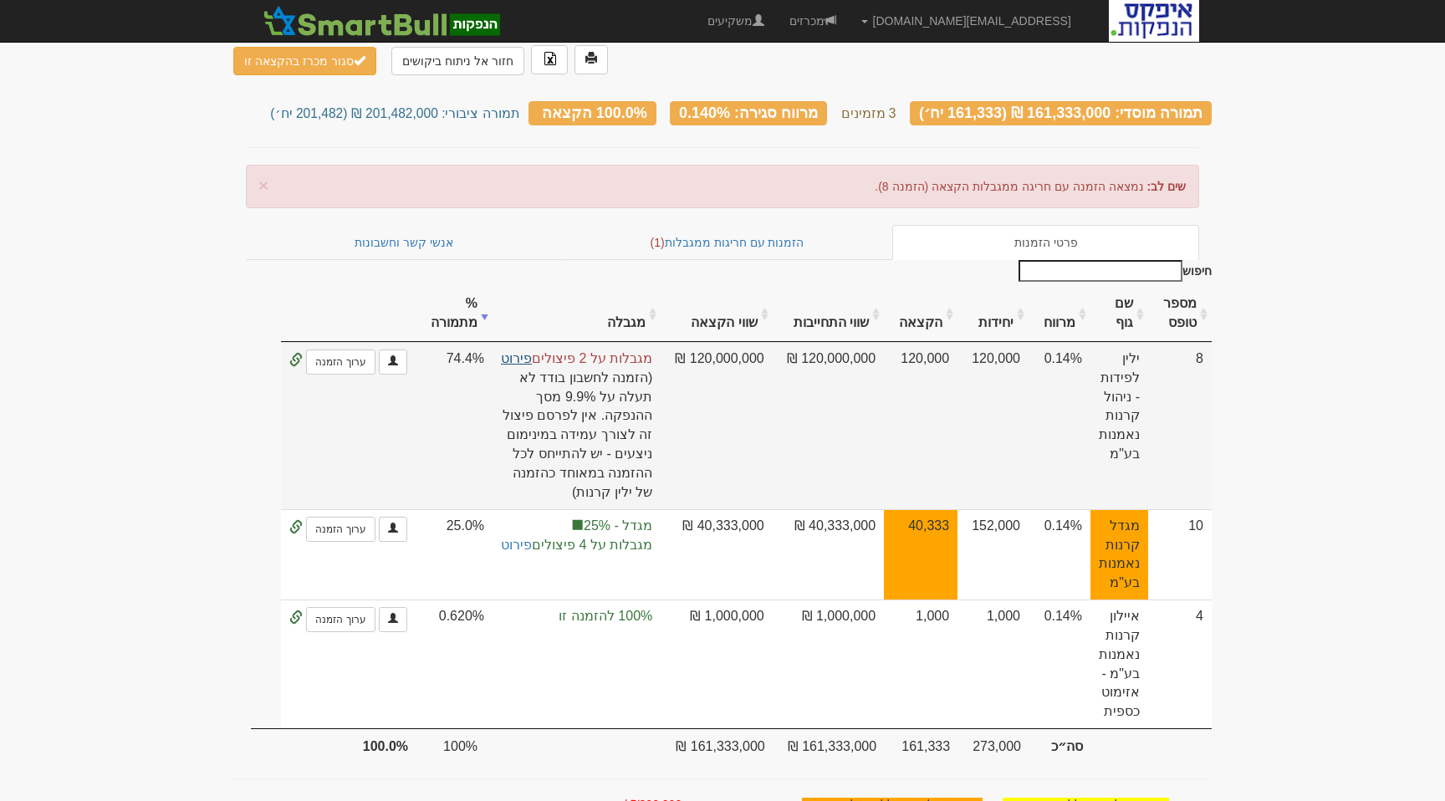
click at [529, 351] on link "פירוט" at bounding box center [516, 358] width 31 height 14
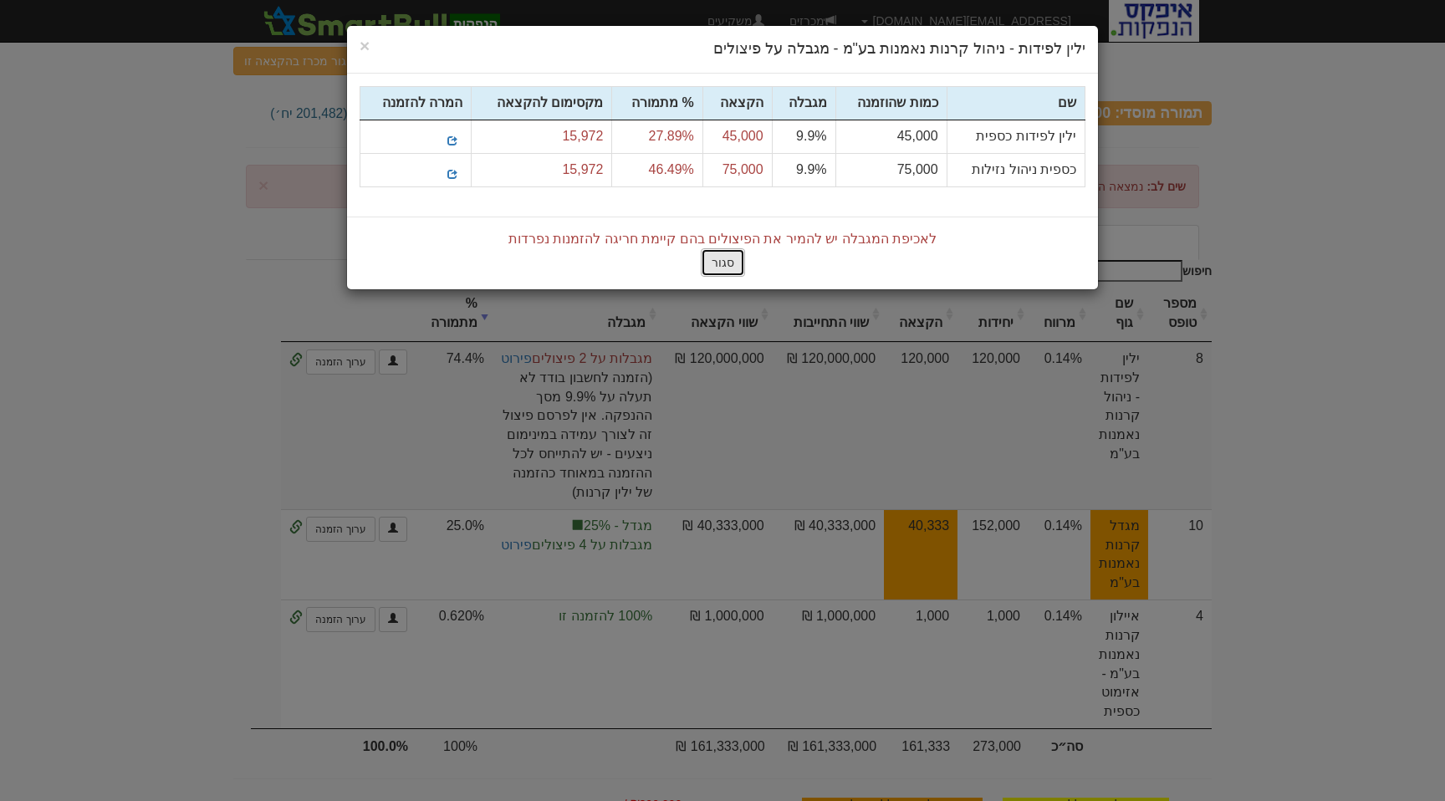
click at [734, 266] on button "סגור" at bounding box center [723, 262] width 44 height 28
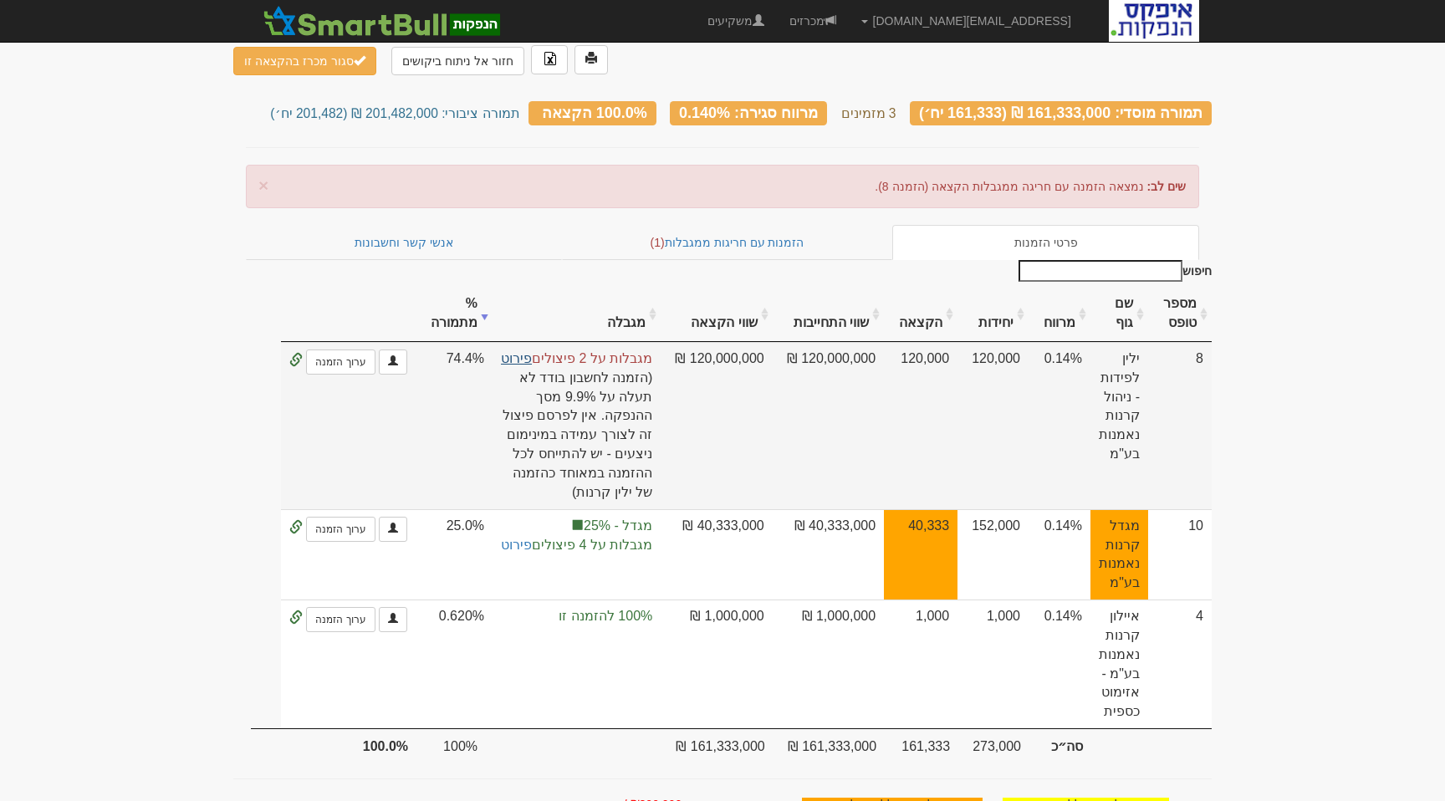
click at [524, 351] on link "פירוט" at bounding box center [516, 358] width 31 height 14
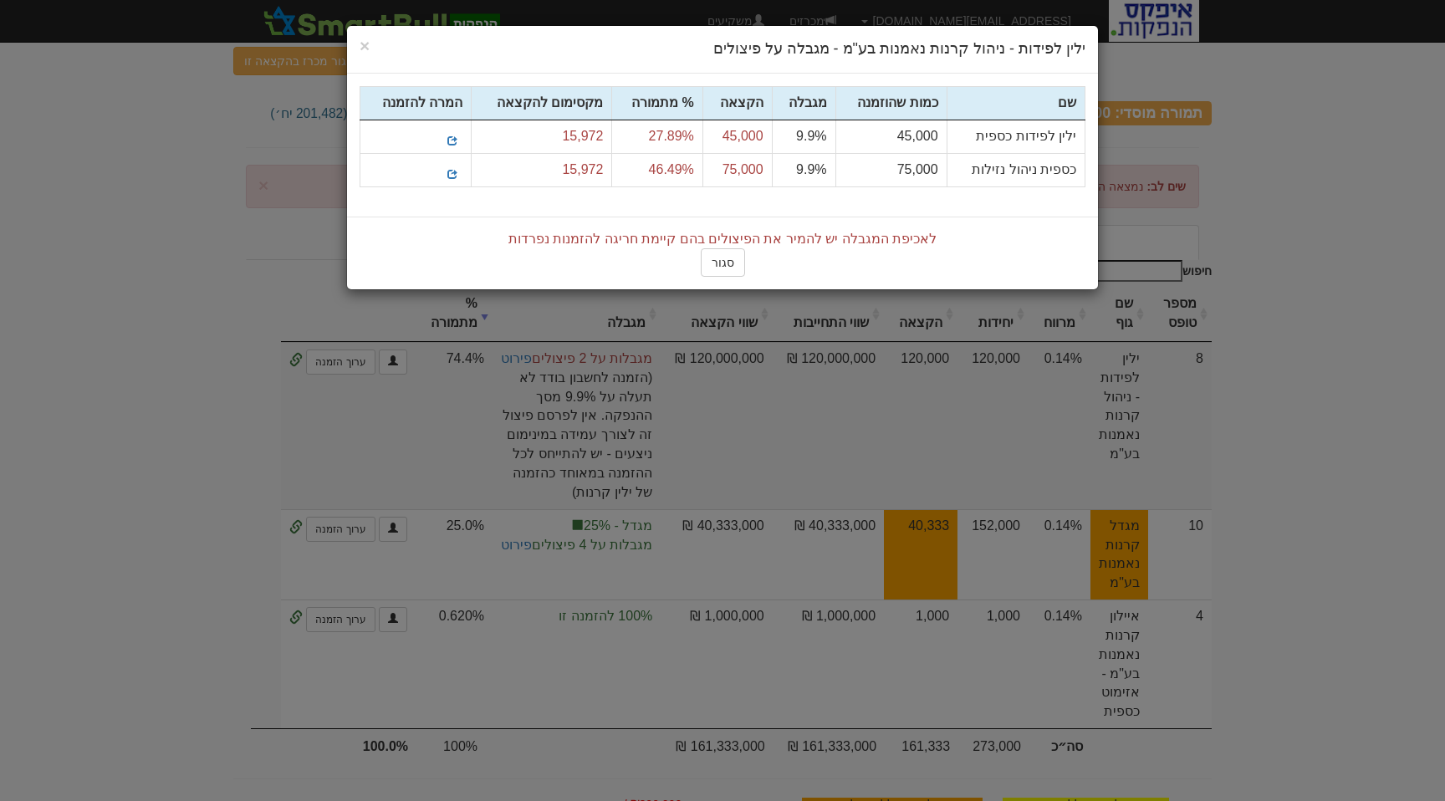
click at [762, 258] on div "לאכיפת המגבלה יש להמיר את הפיצולים בהם קיימת חריגה להזמנות נפרדות סגור" at bounding box center [722, 254] width 751 height 74
click at [720, 258] on button "סגור" at bounding box center [723, 262] width 44 height 28
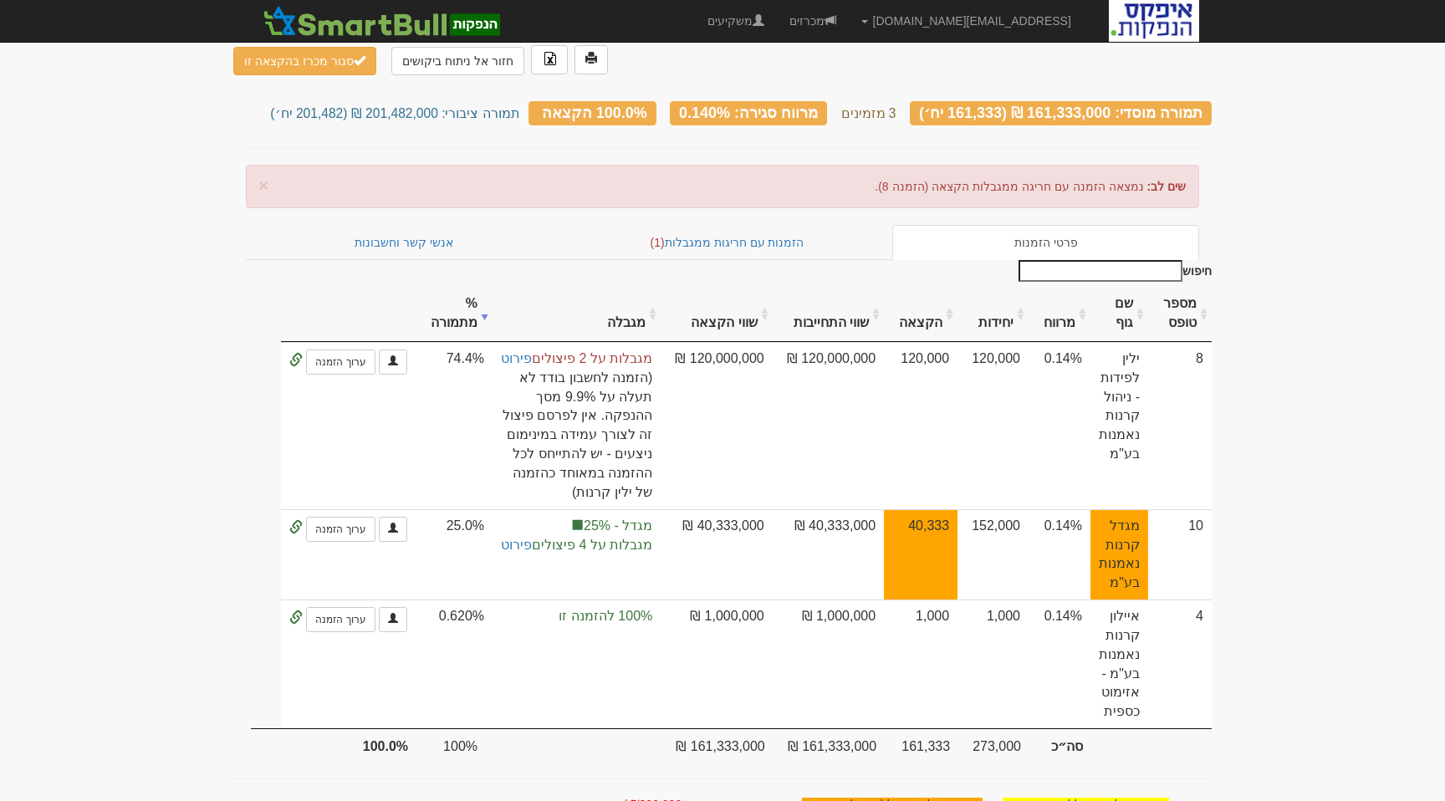
scroll to position [0, 0]
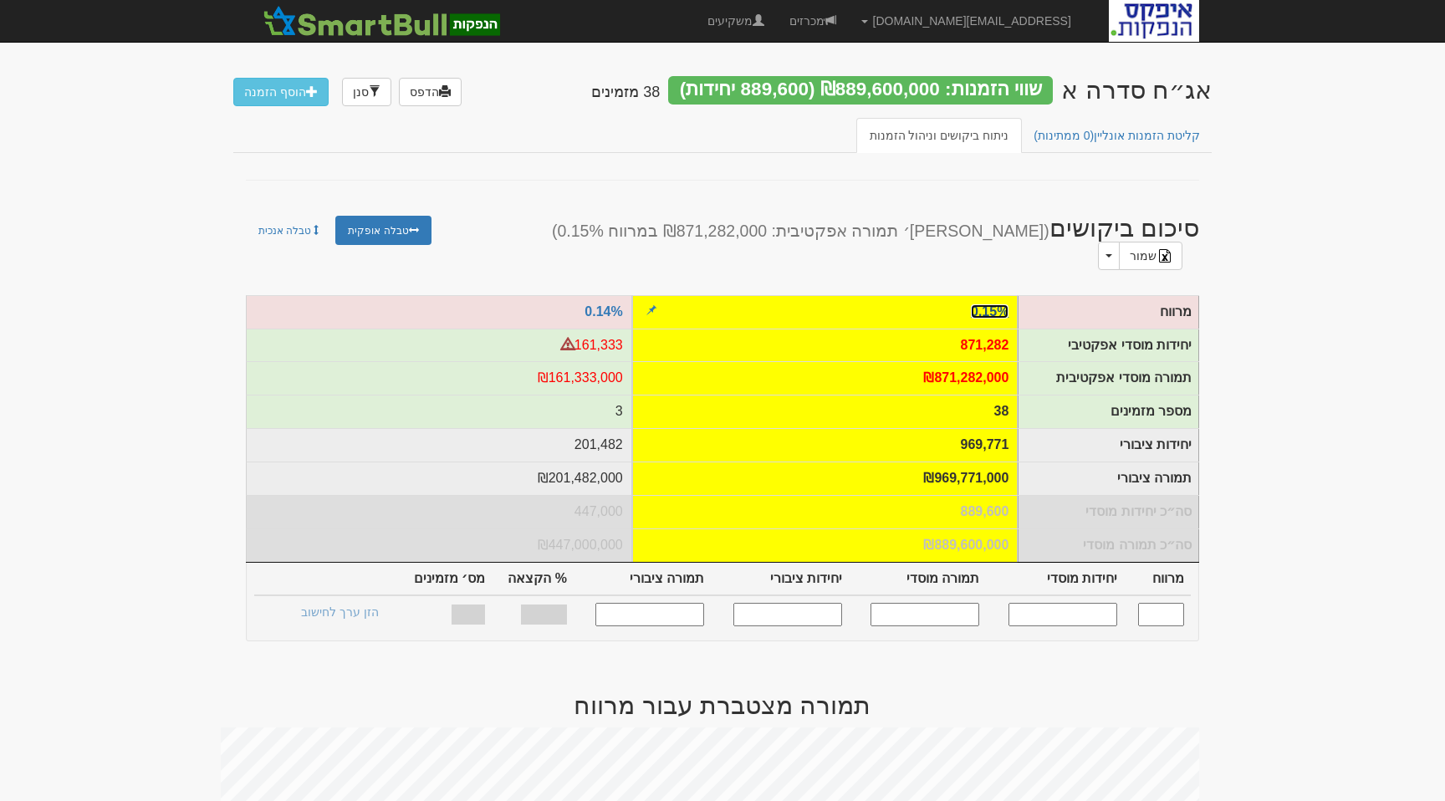
click at [988, 304] on link "0.15%" at bounding box center [990, 311] width 38 height 14
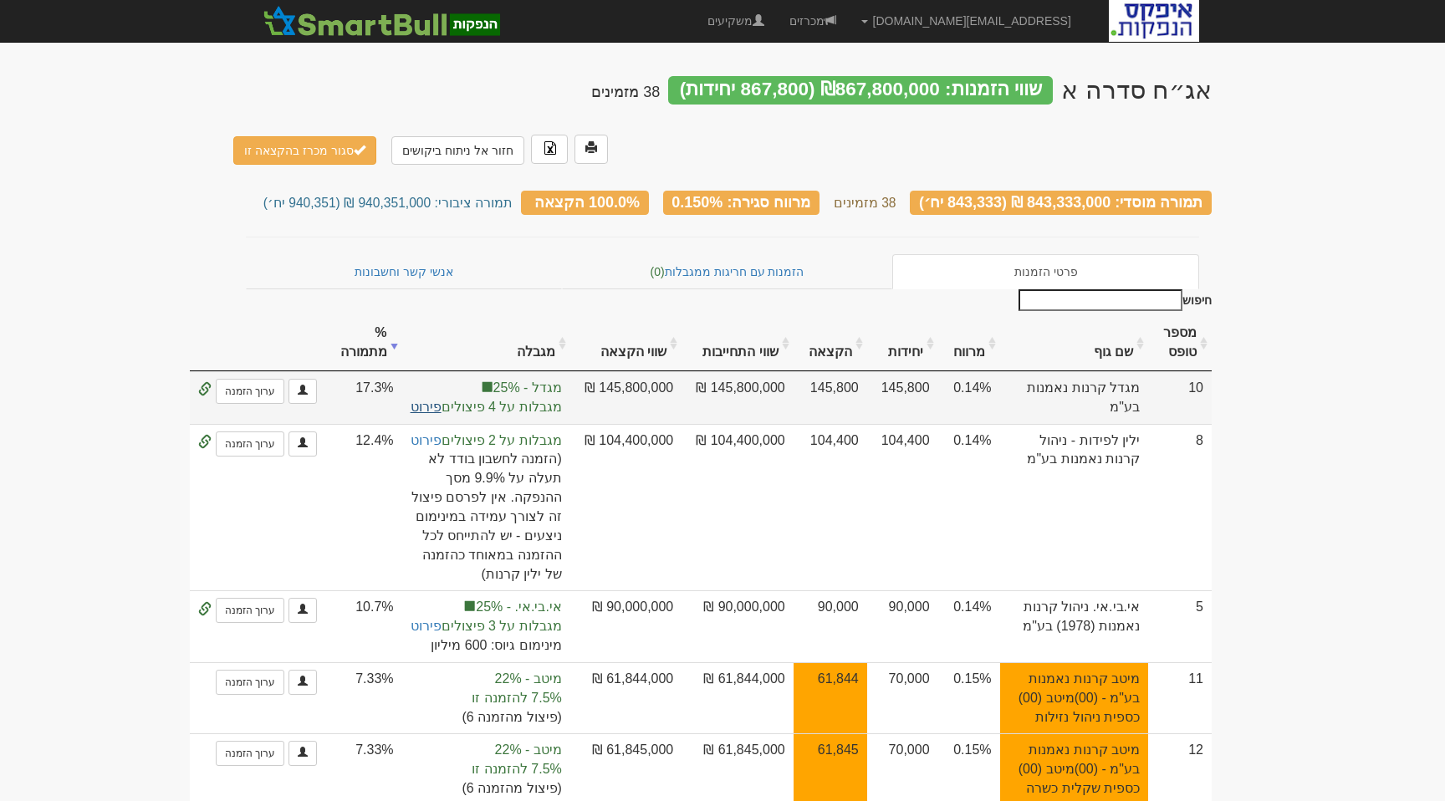
click at [442, 400] on link "פירוט" at bounding box center [426, 407] width 31 height 14
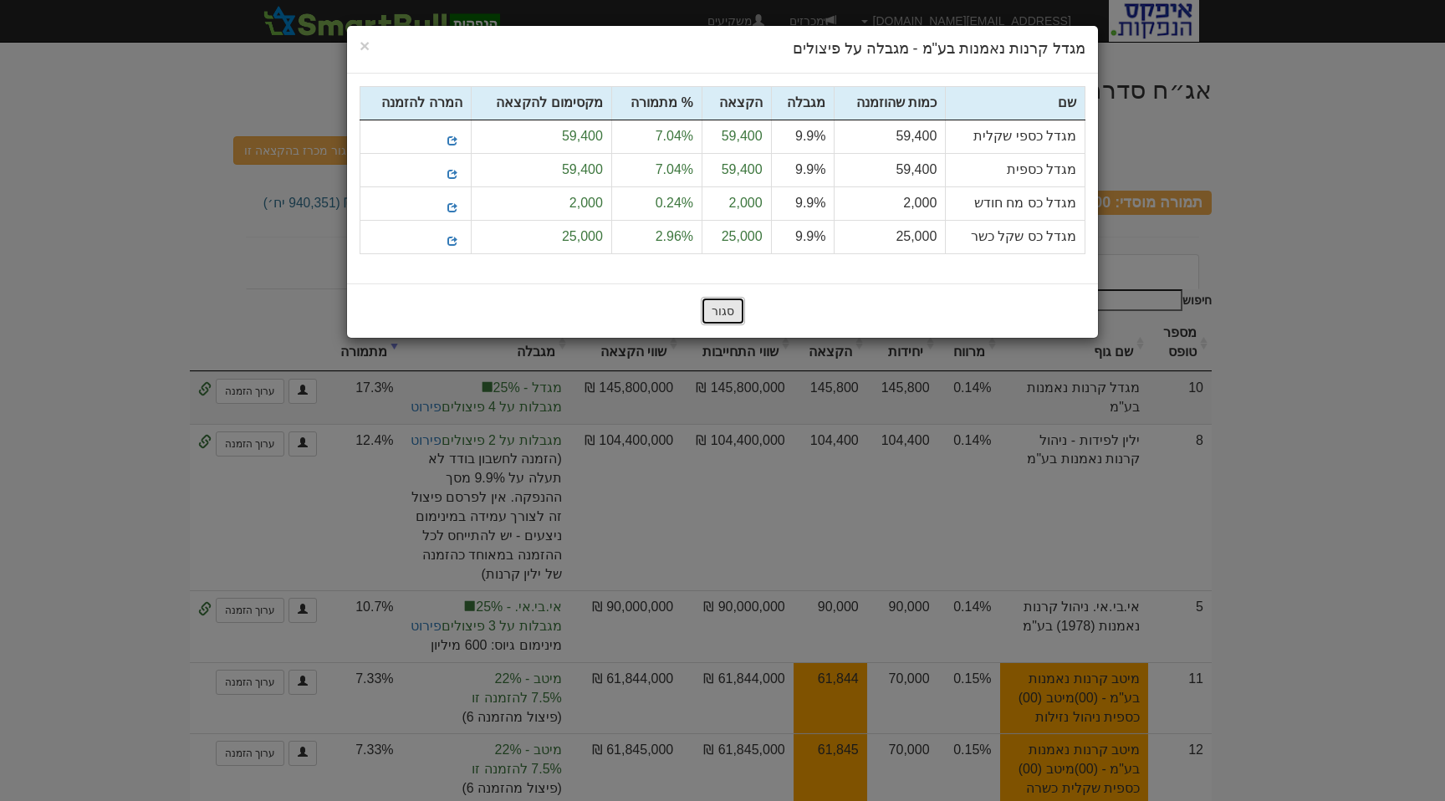
click at [716, 316] on button "סגור" at bounding box center [723, 311] width 44 height 28
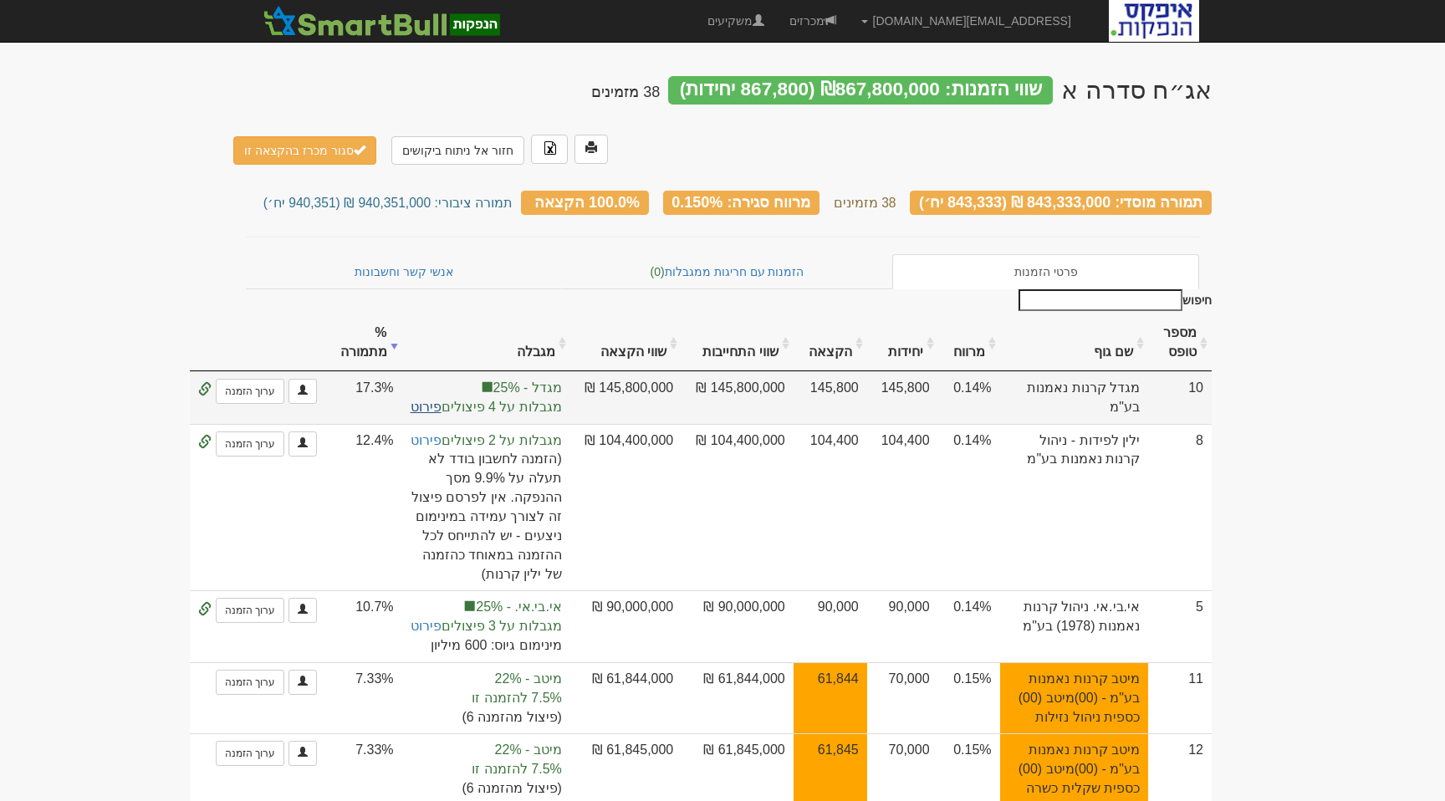
click at [442, 400] on link "פירוט" at bounding box center [426, 407] width 31 height 14
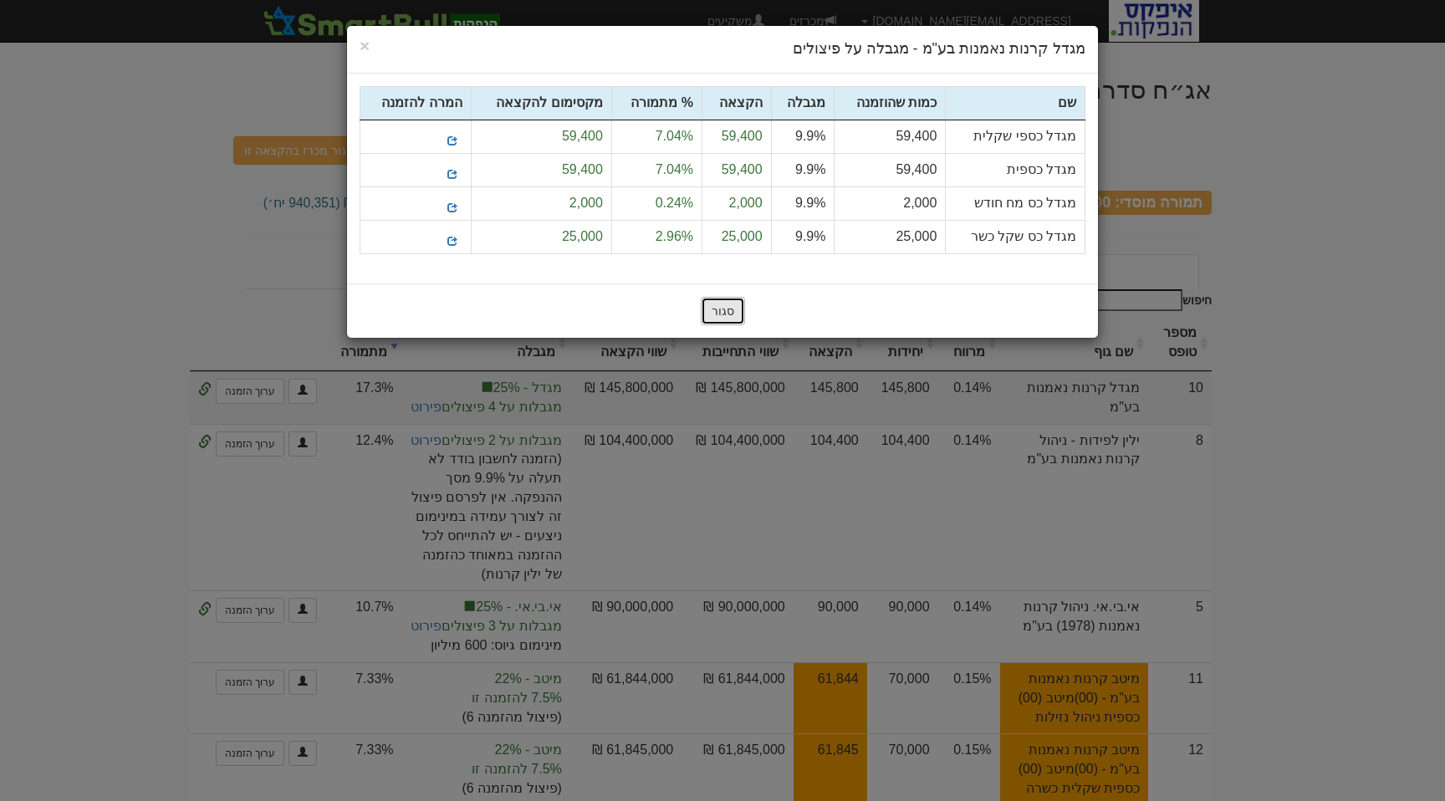
click at [726, 310] on button "סגור" at bounding box center [723, 311] width 44 height 28
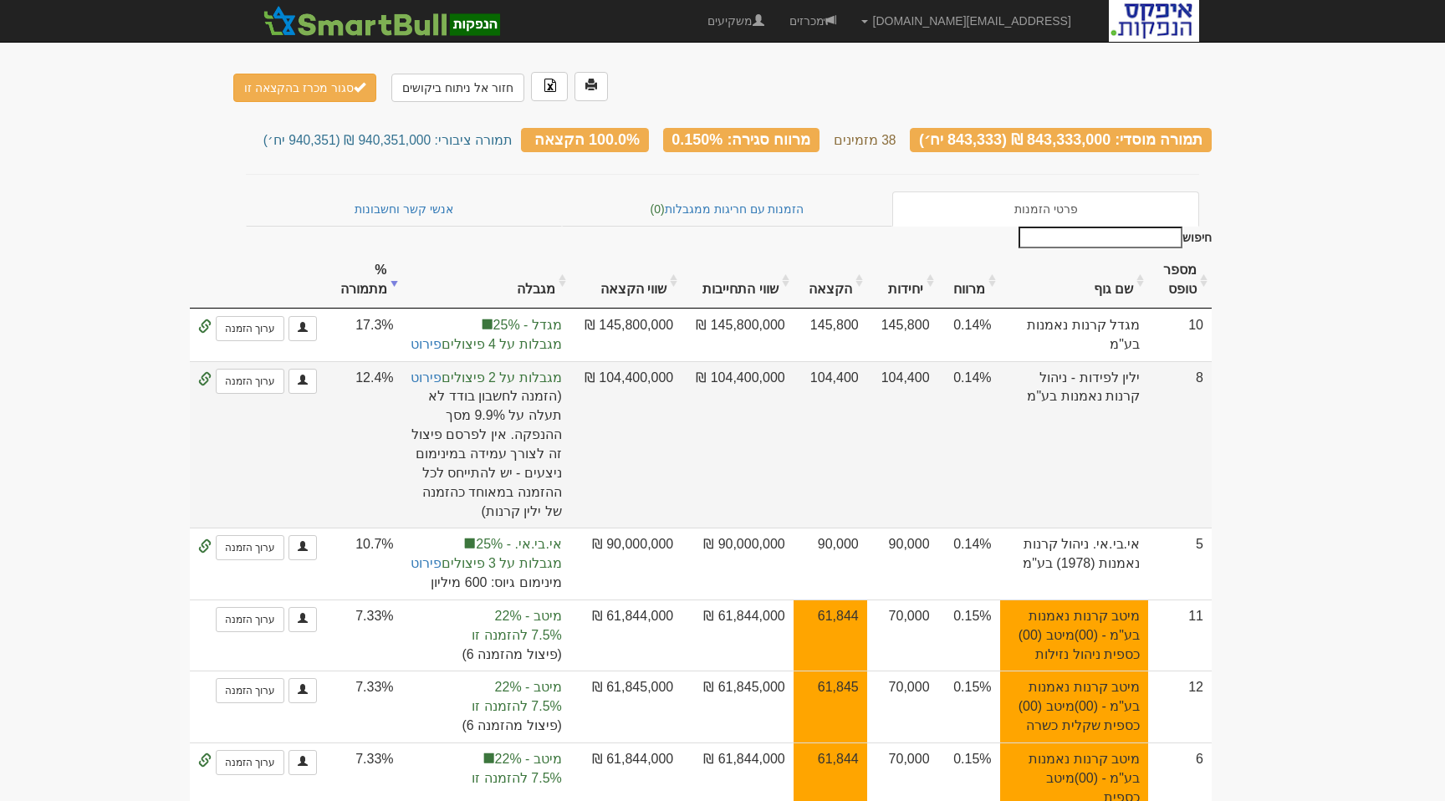
scroll to position [85, 0]
